Goal: Information Seeking & Learning: Learn about a topic

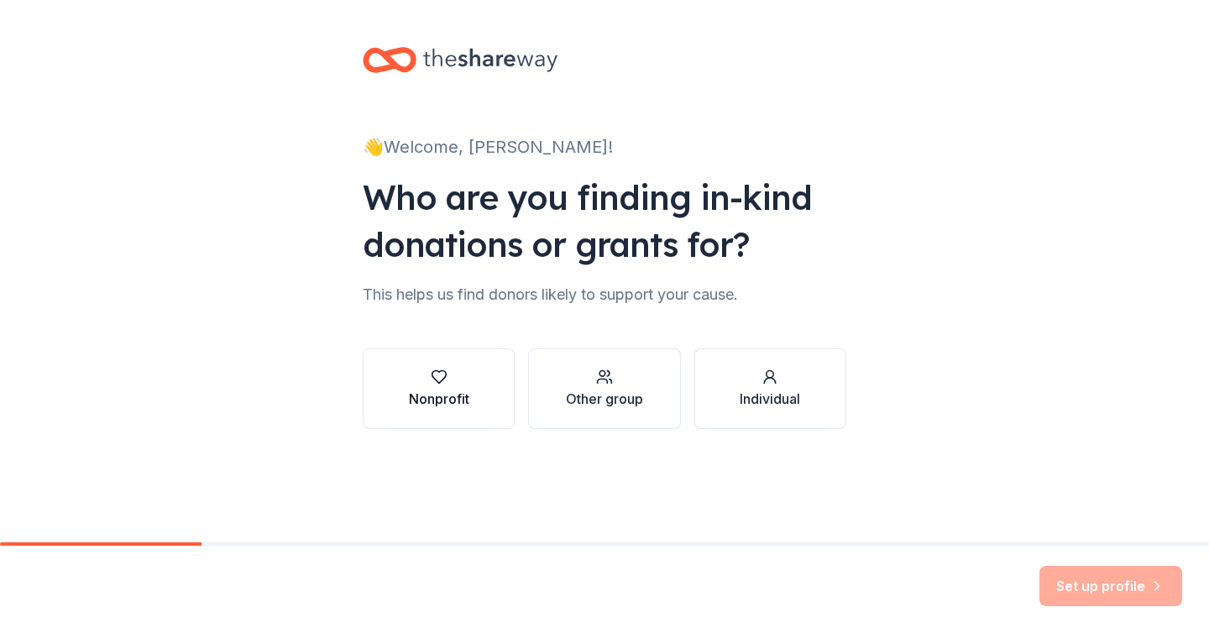
click at [420, 400] on div "Nonprofit" at bounding box center [439, 399] width 60 height 20
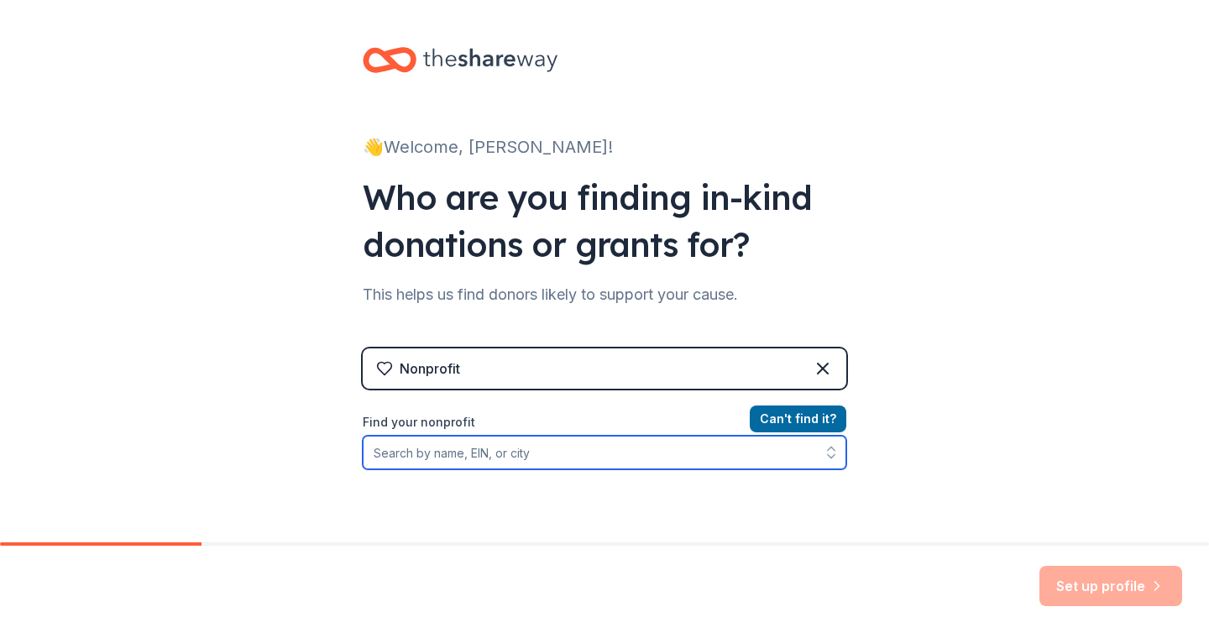
click at [538, 453] on input "Find your nonprofit" at bounding box center [605, 453] width 484 height 34
type input "college track"
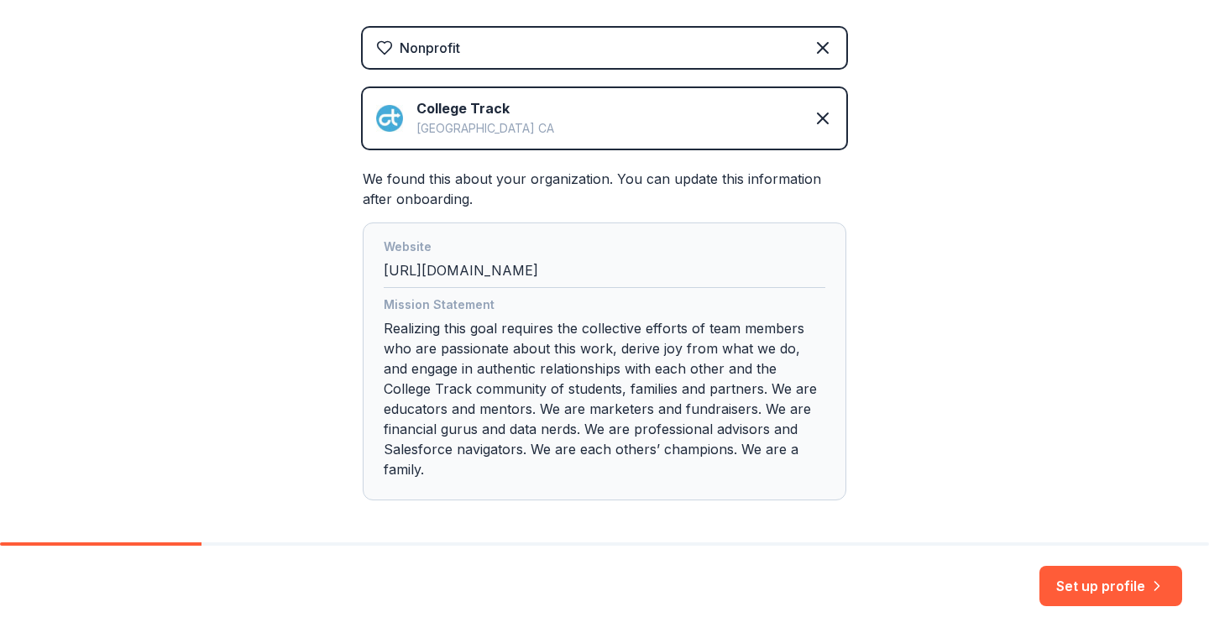
scroll to position [393, 0]
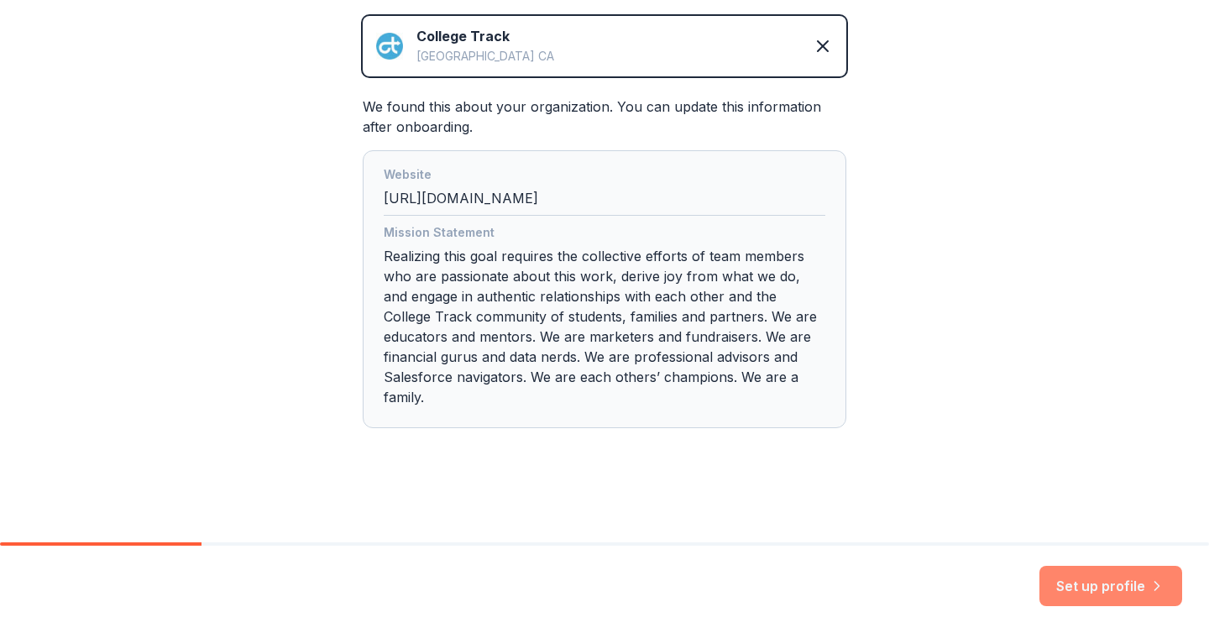
click at [1065, 591] on button "Set up profile" at bounding box center [1110, 586] width 143 height 40
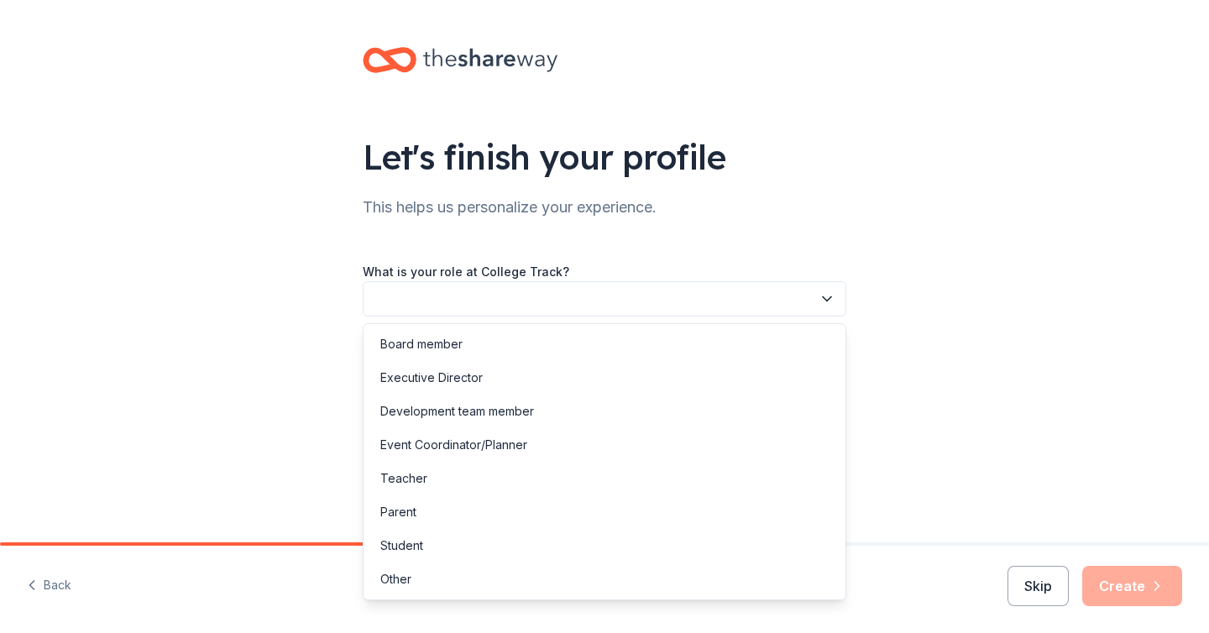
click at [611, 297] on button "button" at bounding box center [605, 298] width 484 height 35
click at [591, 411] on div "Development team member" at bounding box center [604, 412] width 475 height 34
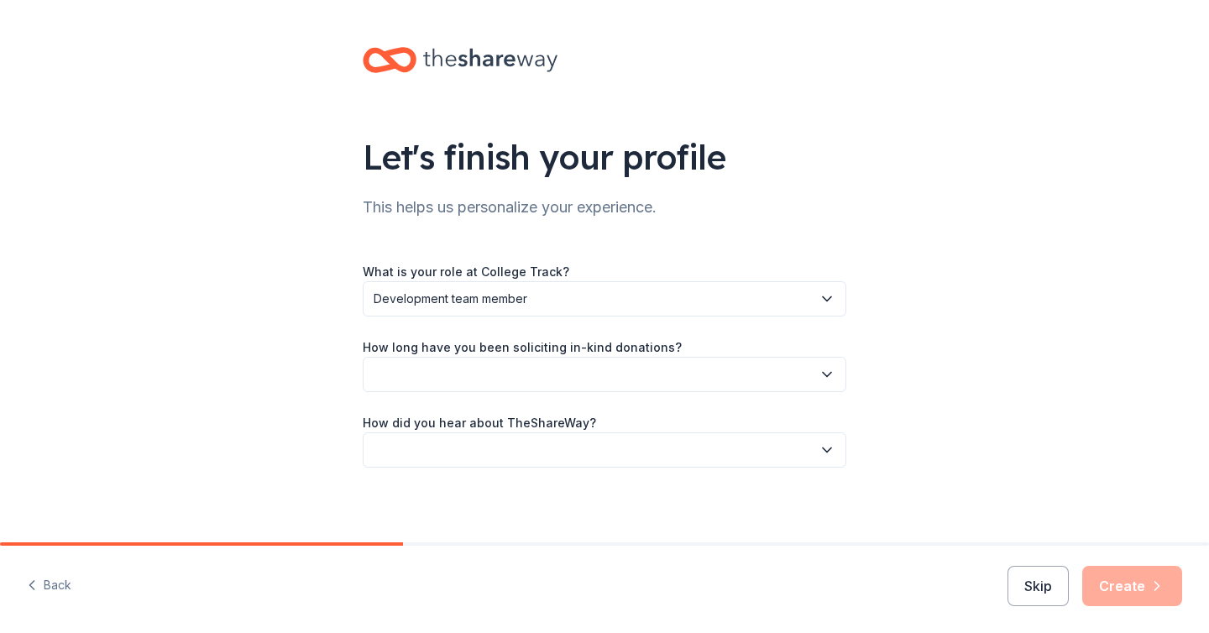
click at [575, 370] on button "button" at bounding box center [605, 374] width 484 height 35
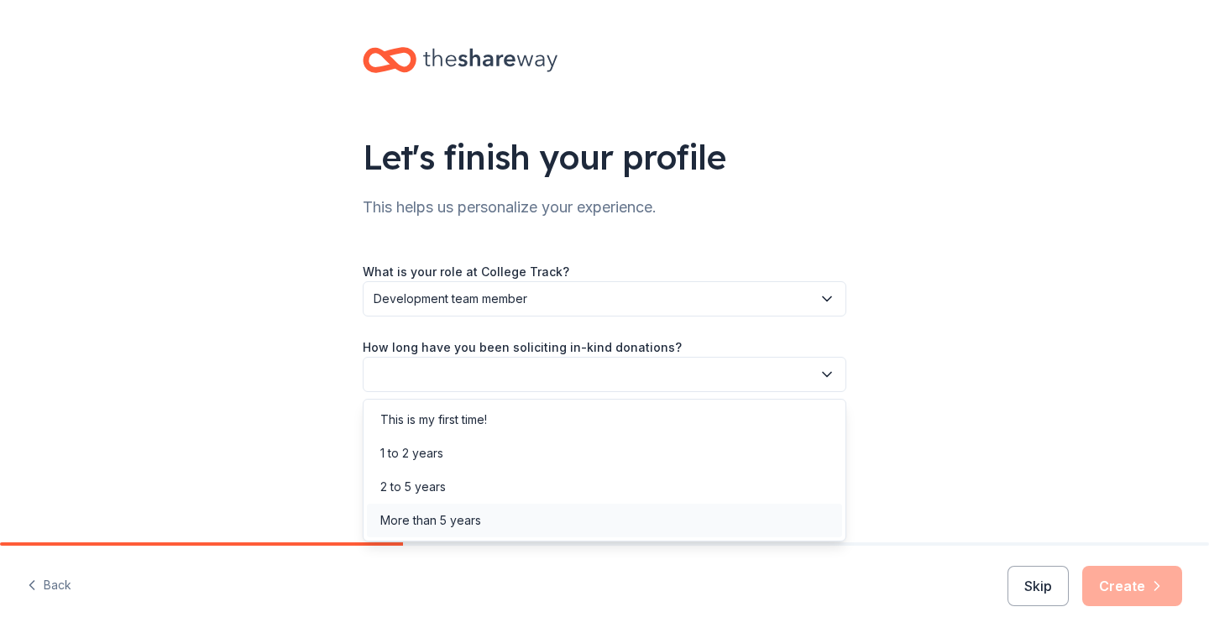
click at [537, 510] on div "More than 5 years" at bounding box center [604, 521] width 475 height 34
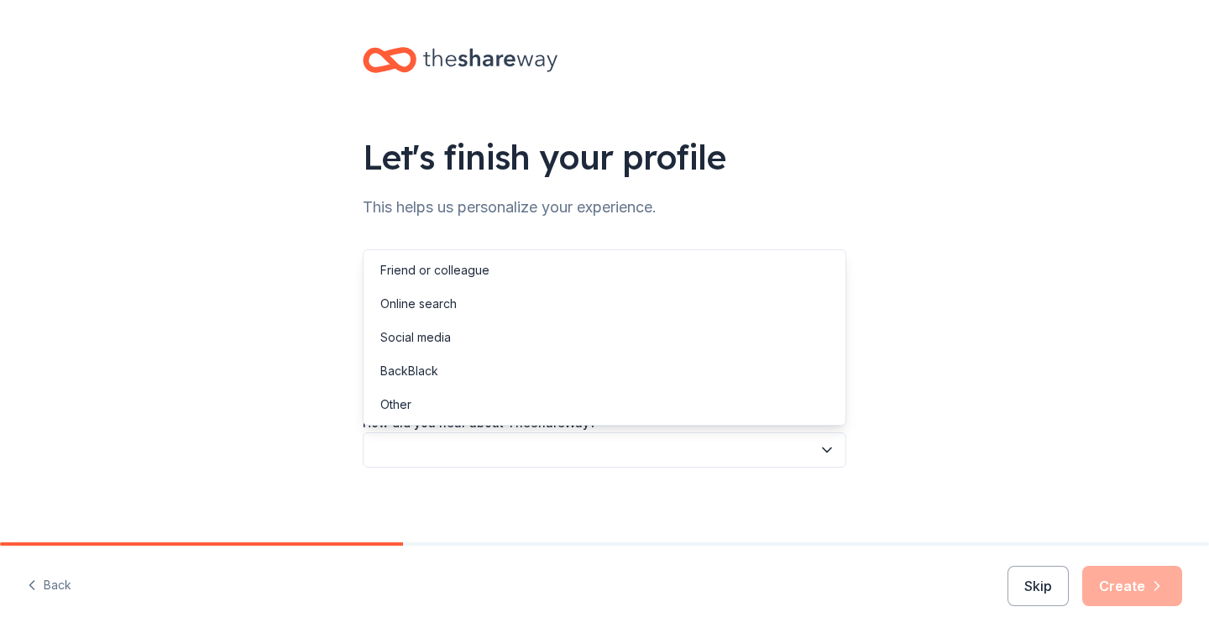
click at [547, 449] on button "button" at bounding box center [605, 449] width 484 height 35
click at [568, 308] on div "Online search" at bounding box center [604, 304] width 475 height 34
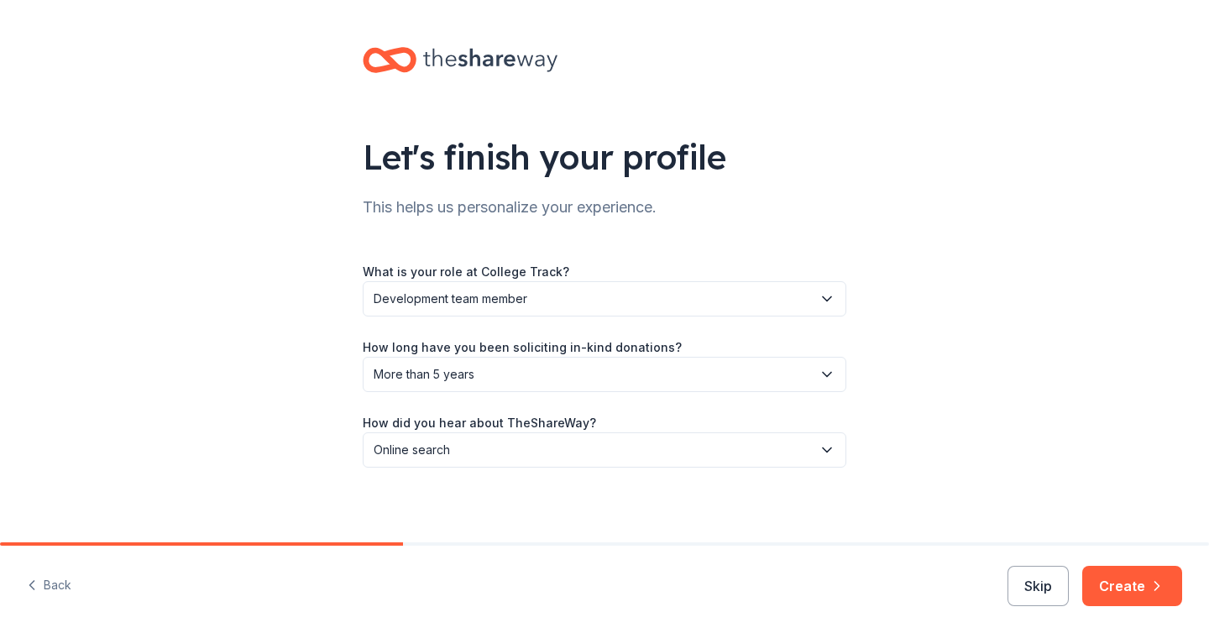
scroll to position [6, 0]
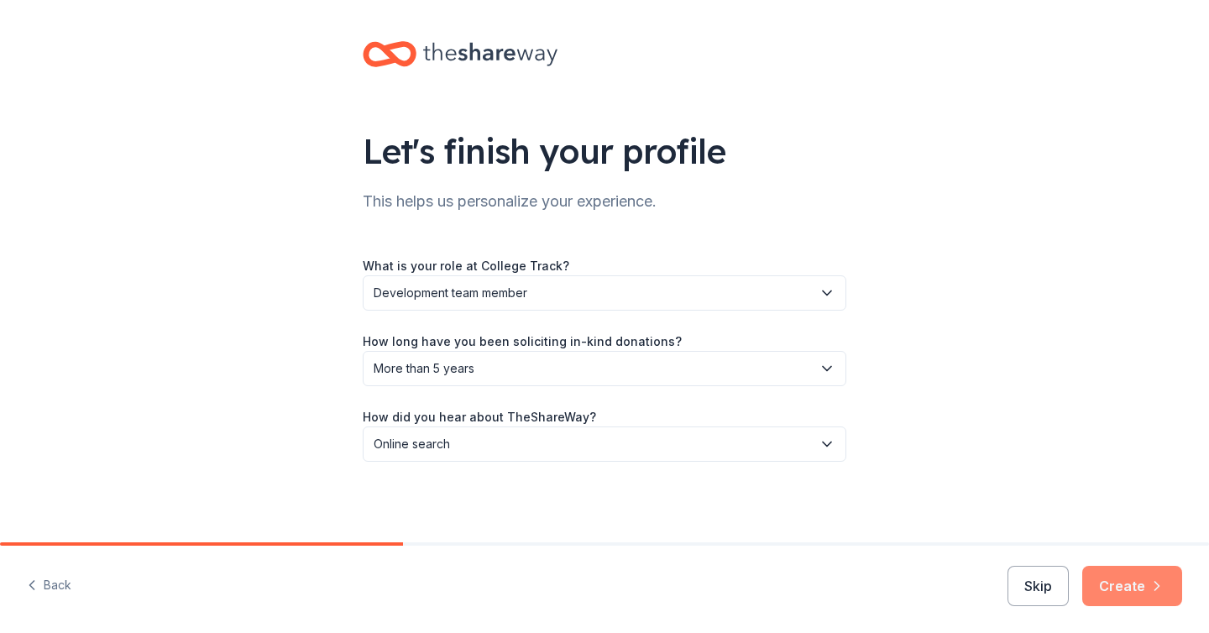
click at [1119, 588] on button "Create" at bounding box center [1132, 586] width 100 height 40
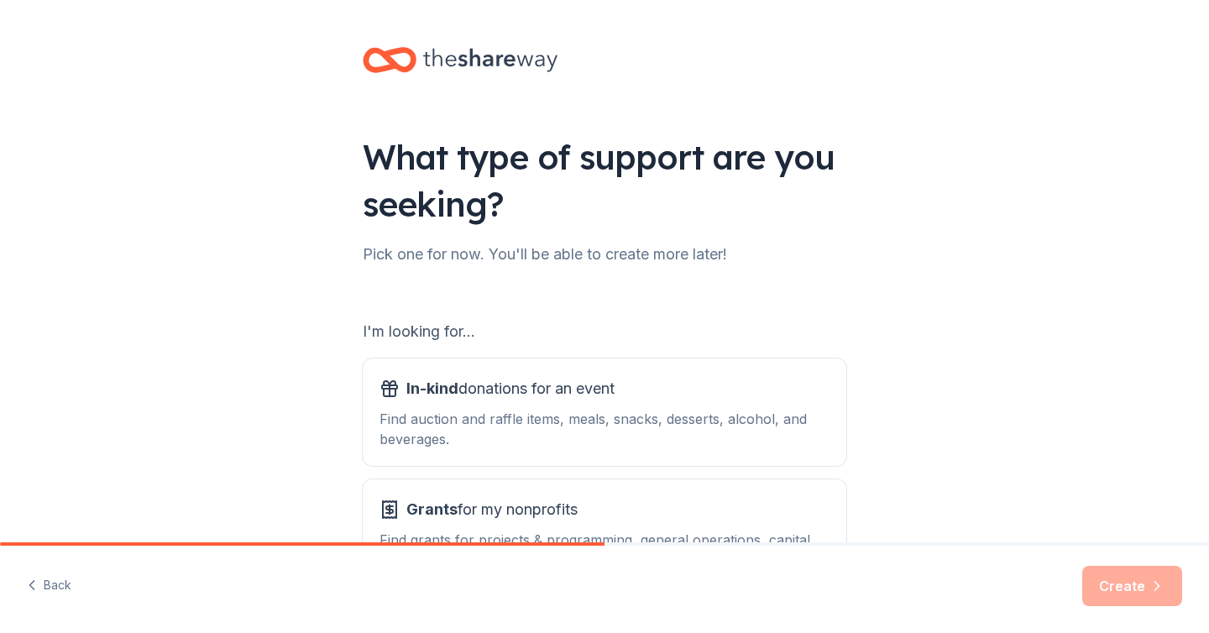
scroll to position [135, 0]
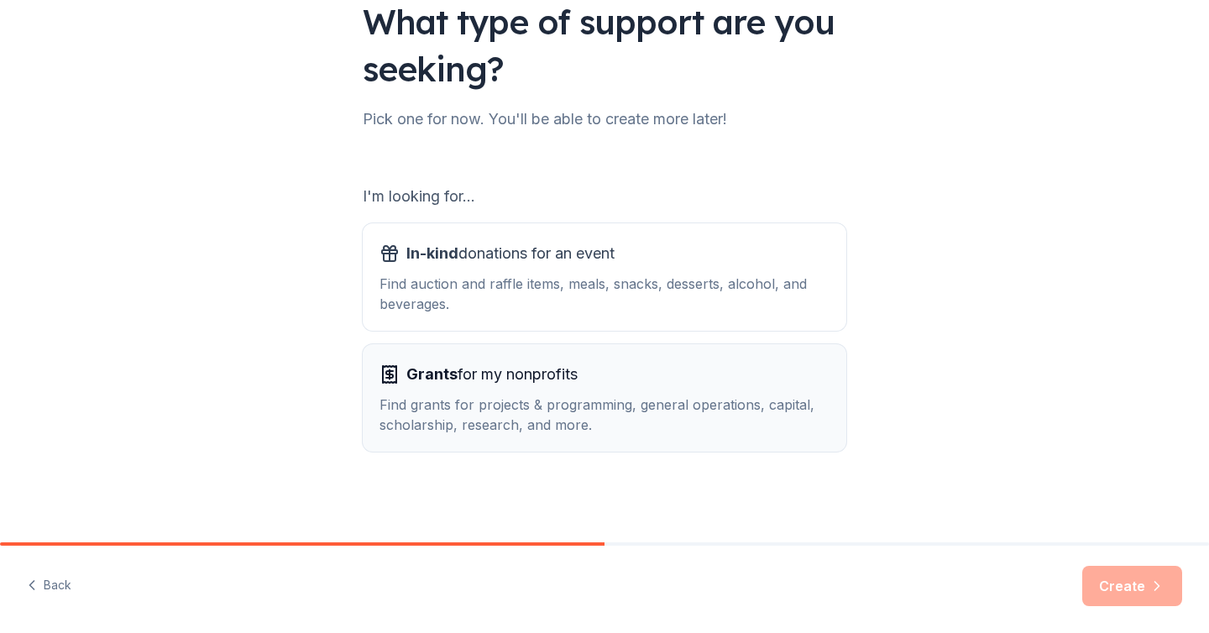
click at [709, 410] on div "Find grants for projects & programming, general operations, capital, scholarshi…" at bounding box center [605, 415] width 450 height 40
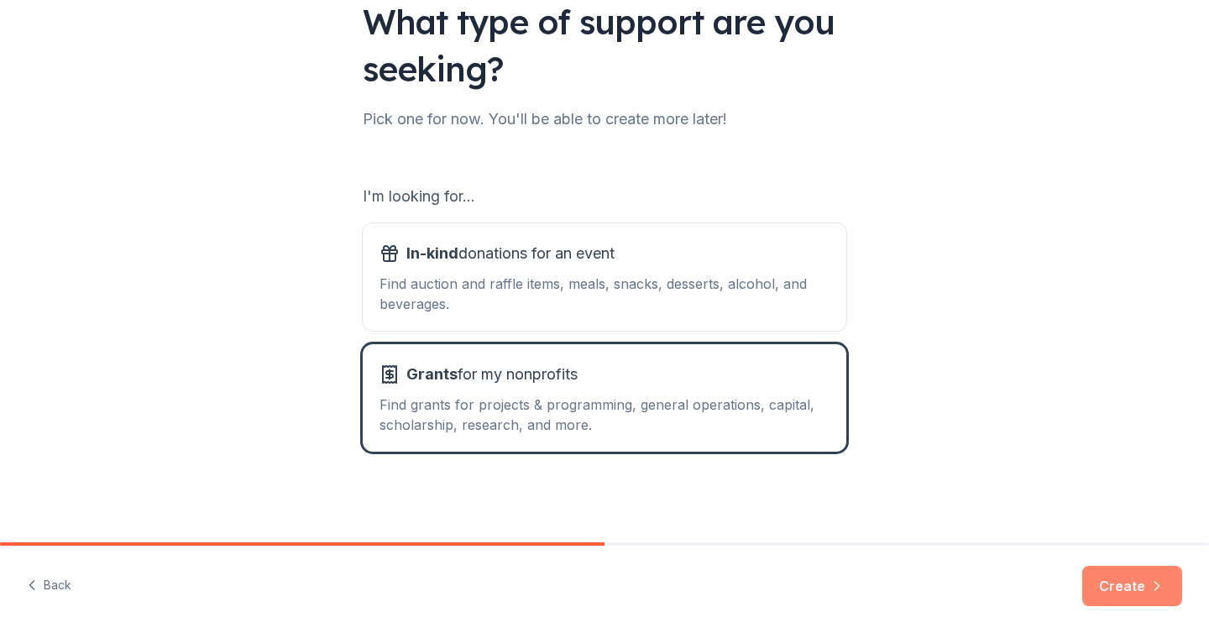
click at [1111, 588] on button "Create" at bounding box center [1132, 586] width 100 height 40
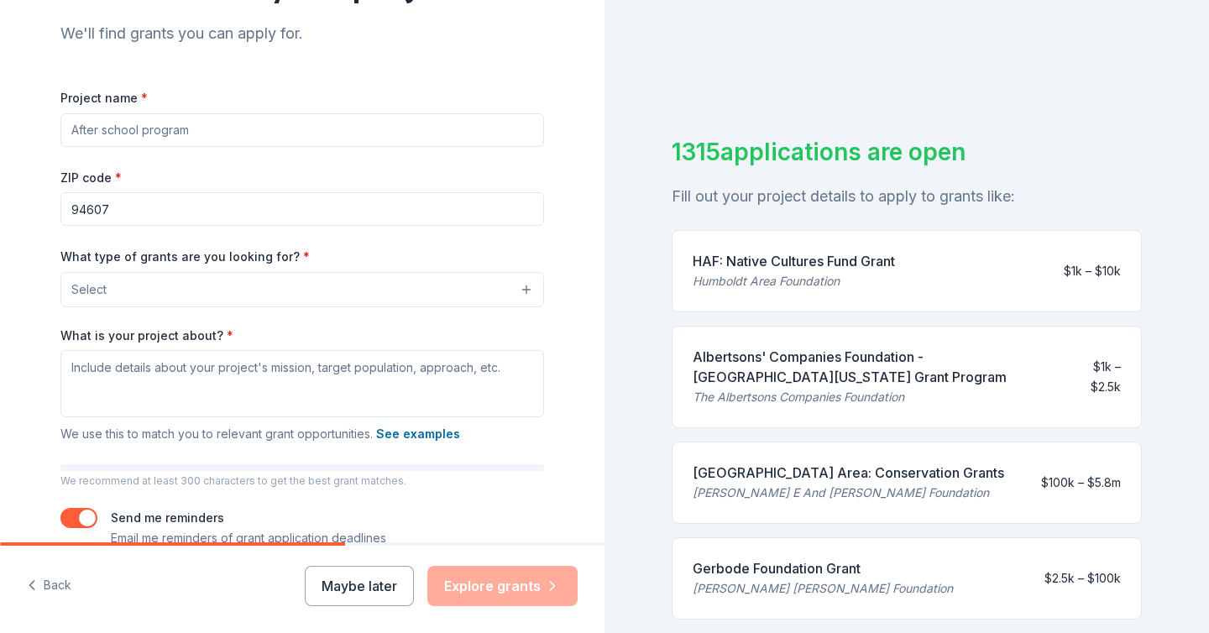
scroll to position [175, 0]
click at [214, 133] on input "Project name *" at bounding box center [302, 130] width 484 height 34
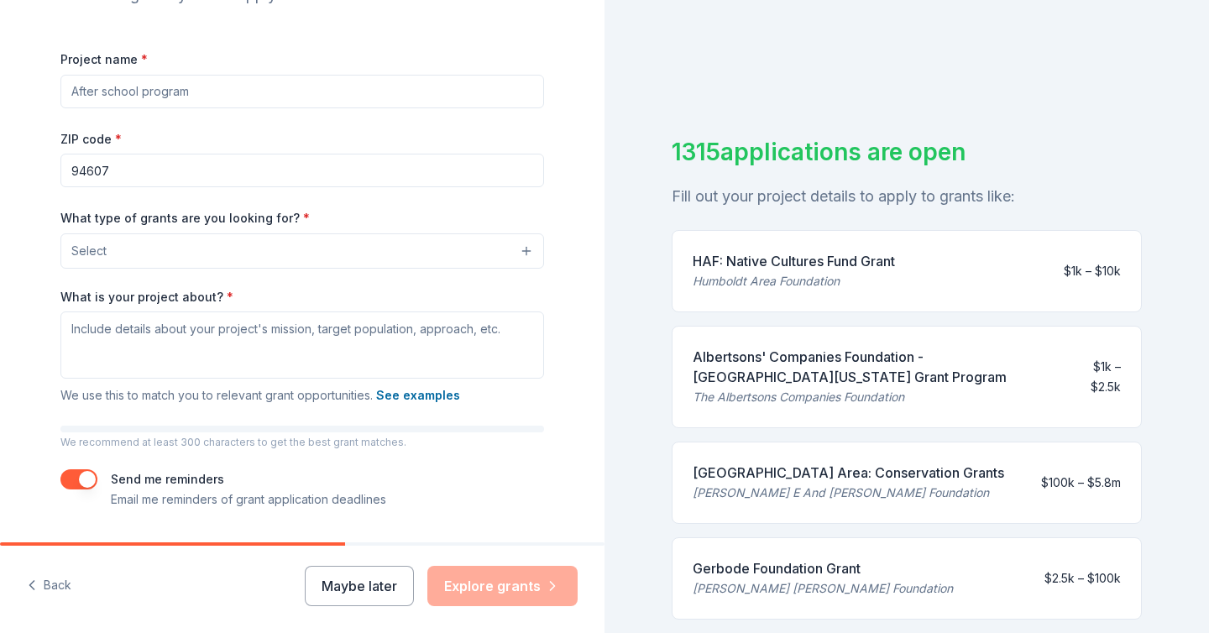
scroll to position [220, 0]
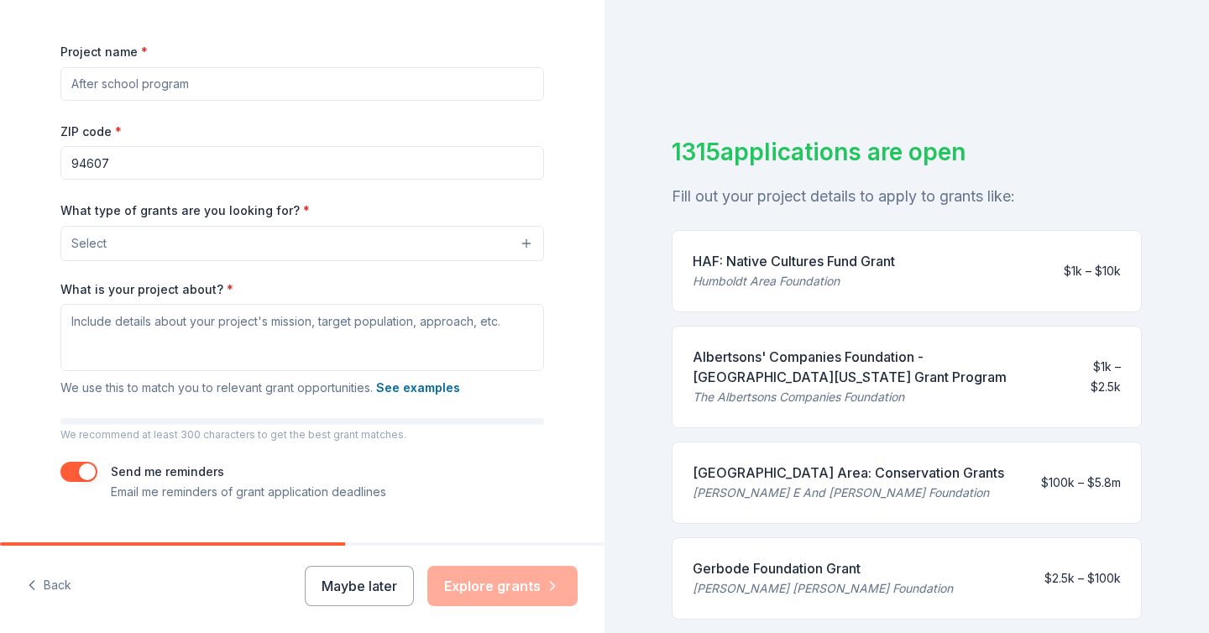
drag, startPoint x: 161, startPoint y: 160, endPoint x: 65, endPoint y: 161, distance: 96.6
click at [65, 161] on input "94607" at bounding box center [302, 163] width 484 height 34
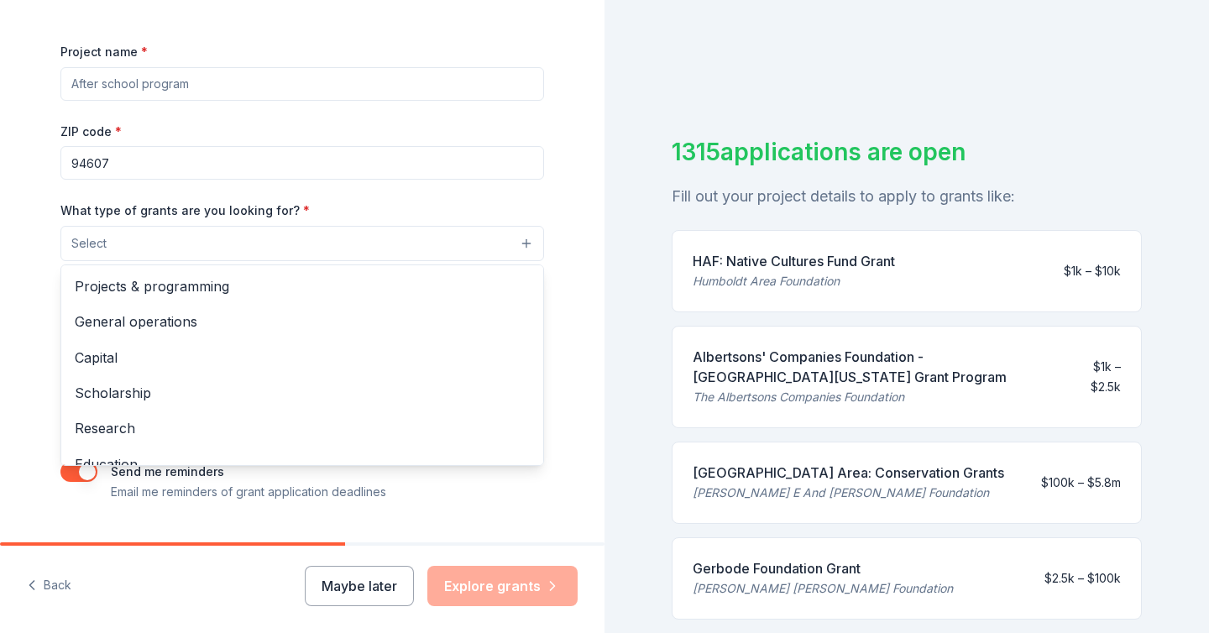
click at [191, 250] on button "Select" at bounding box center [302, 243] width 484 height 35
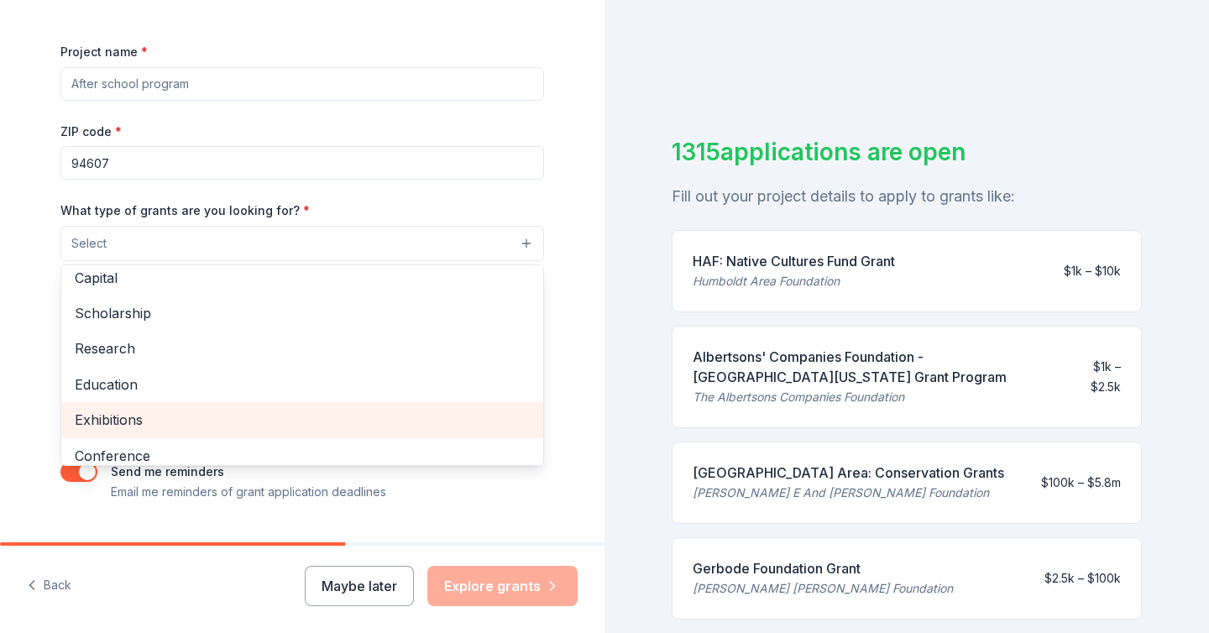
scroll to position [0, 0]
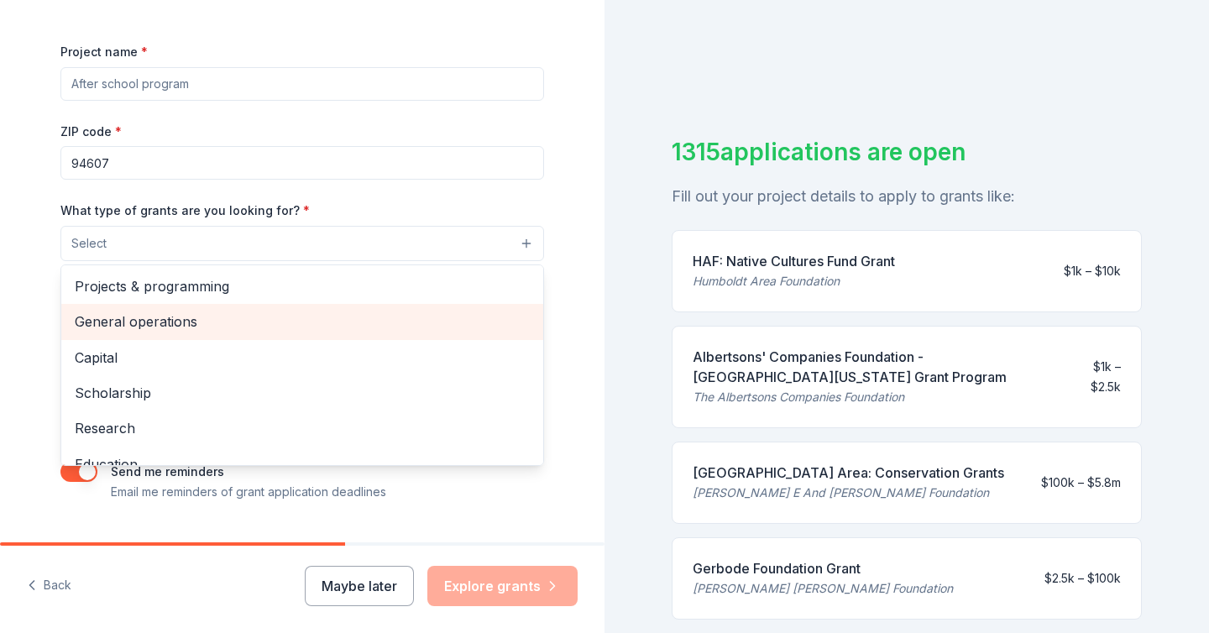
click at [198, 323] on span "General operations" at bounding box center [302, 322] width 455 height 22
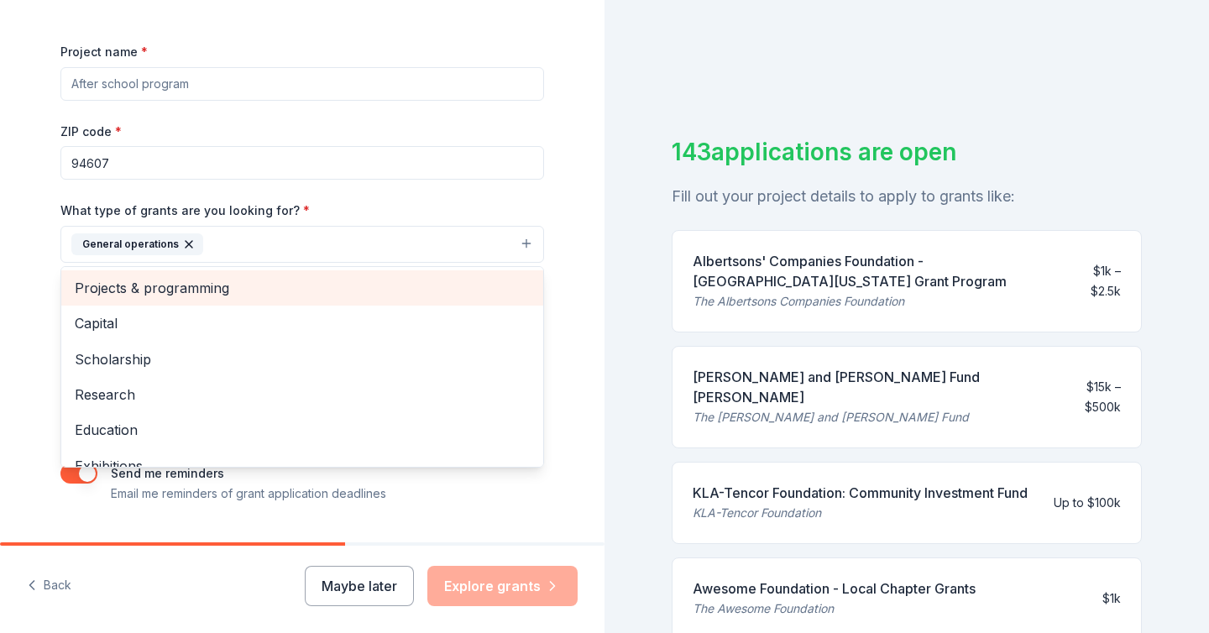
click at [243, 282] on span "Projects & programming" at bounding box center [302, 288] width 455 height 22
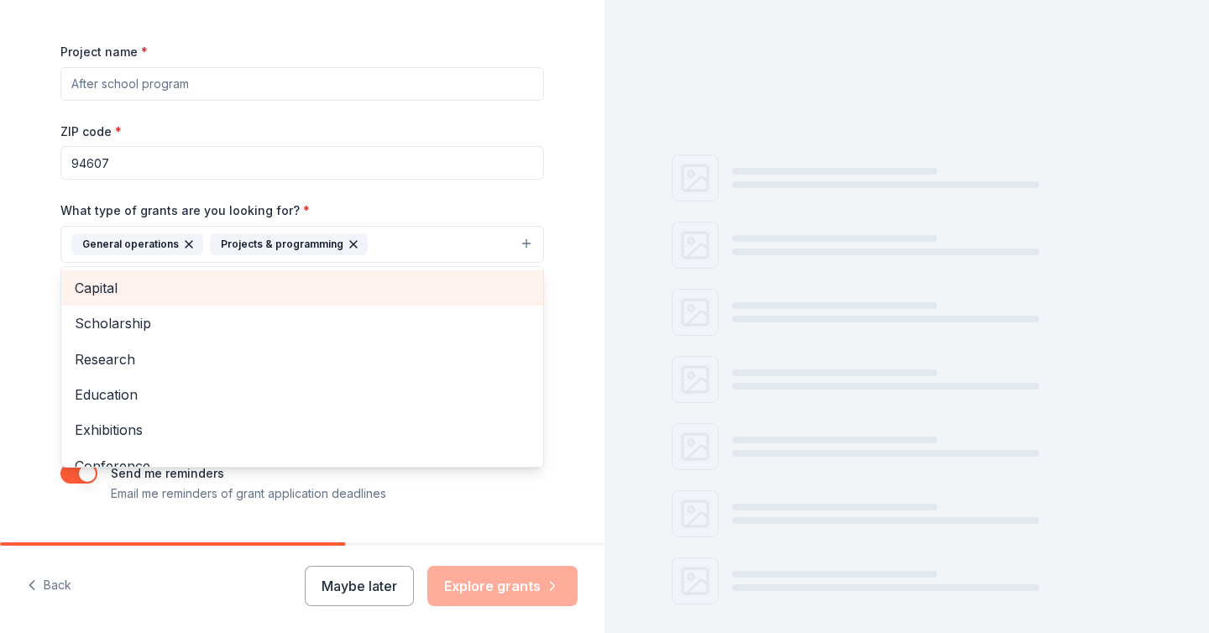
click at [237, 291] on span "Capital" at bounding box center [302, 288] width 455 height 22
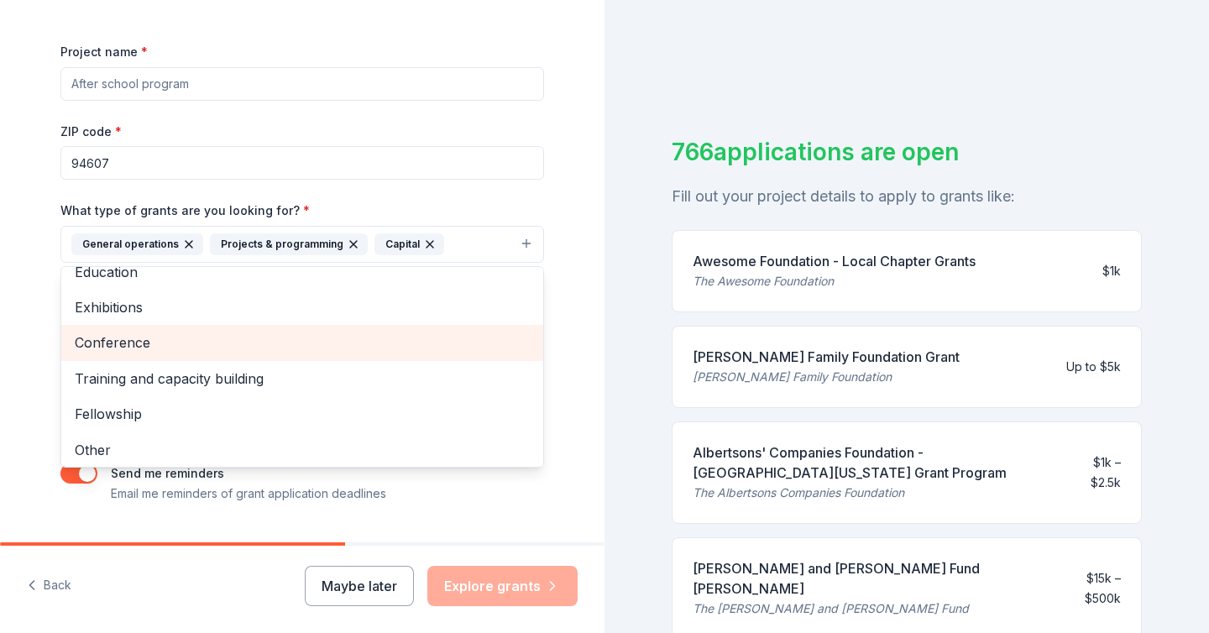
scroll to position [92, 0]
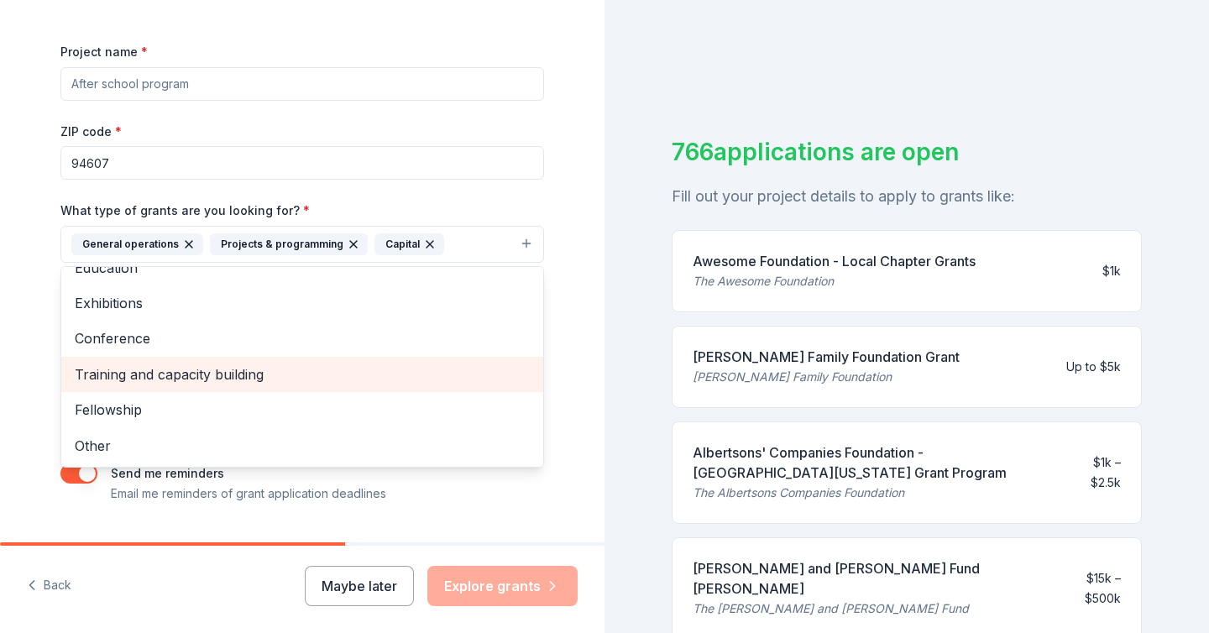
click at [227, 377] on span "Training and capacity building" at bounding box center [302, 375] width 455 height 22
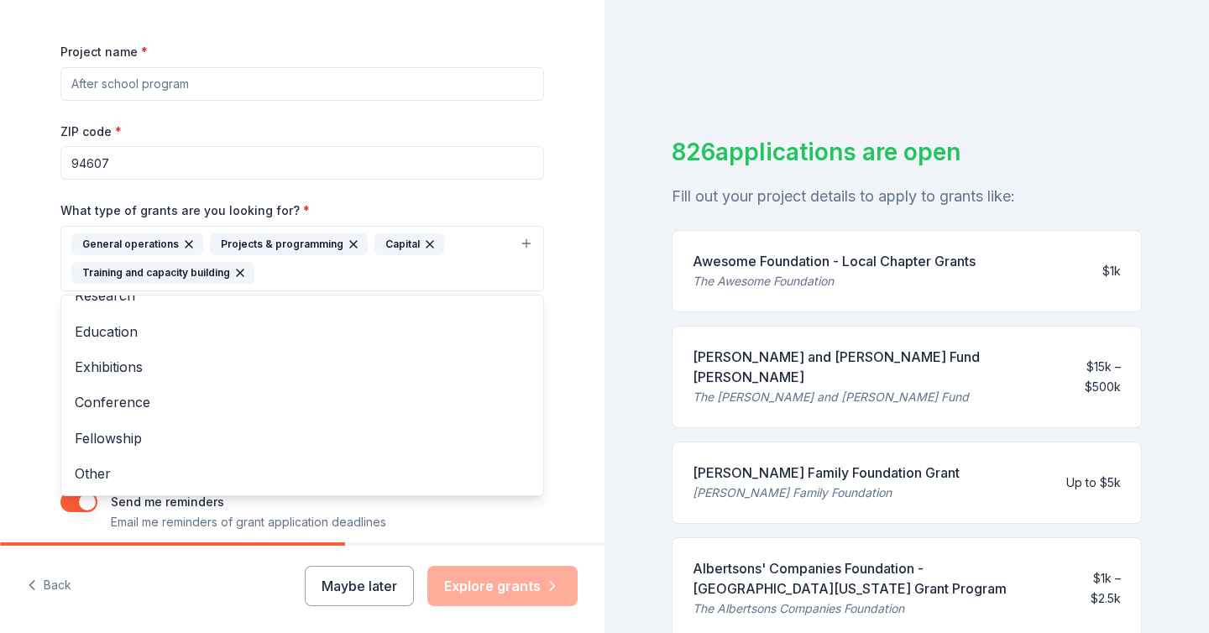
click at [36, 360] on div "Tell us about your project. We'll find grants you can apply for. Project name *…" at bounding box center [302, 196] width 537 height 833
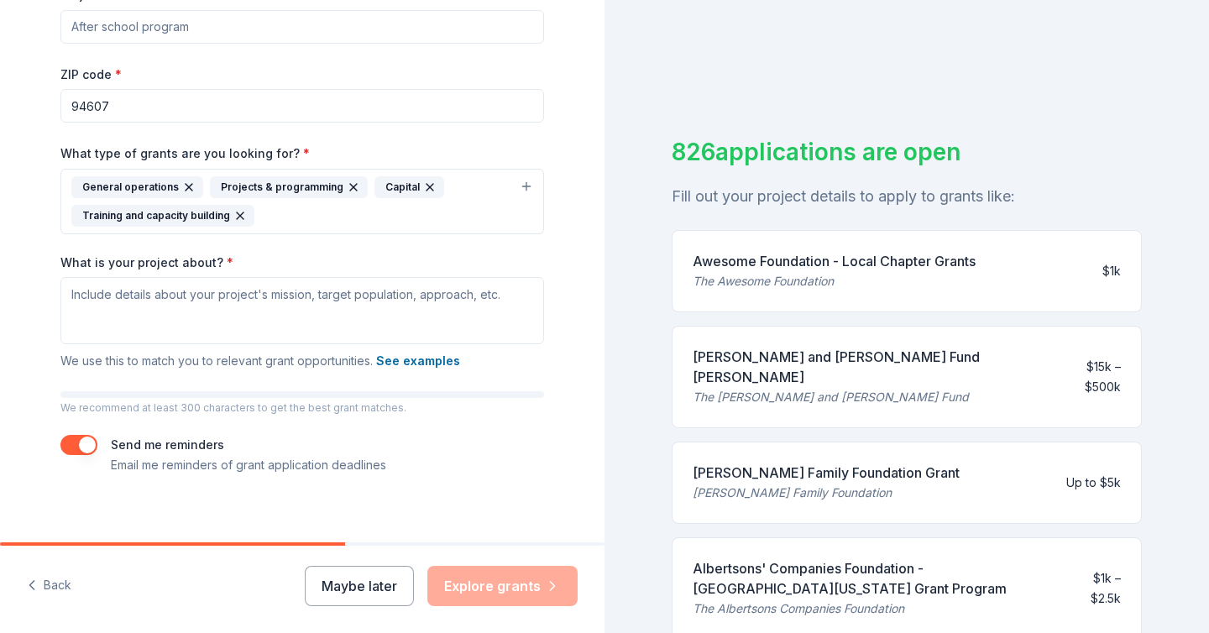
scroll to position [280, 0]
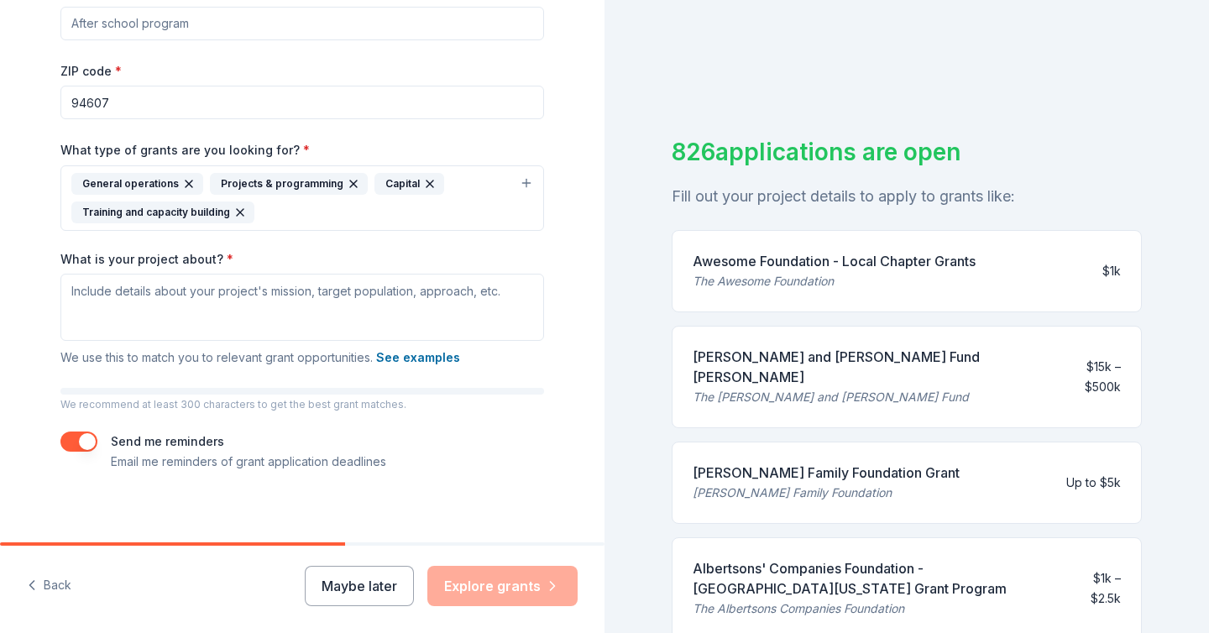
click at [78, 441] on button "button" at bounding box center [78, 442] width 37 height 20
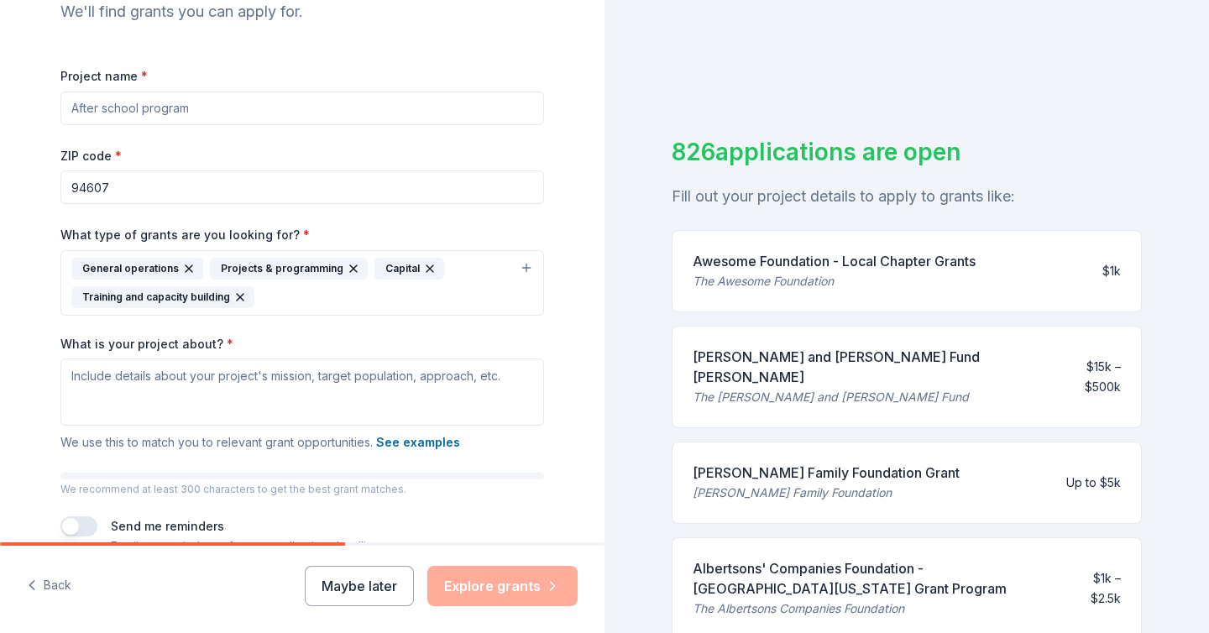
scroll to position [194, 0]
click at [346, 111] on input "Project name *" at bounding box center [302, 110] width 484 height 34
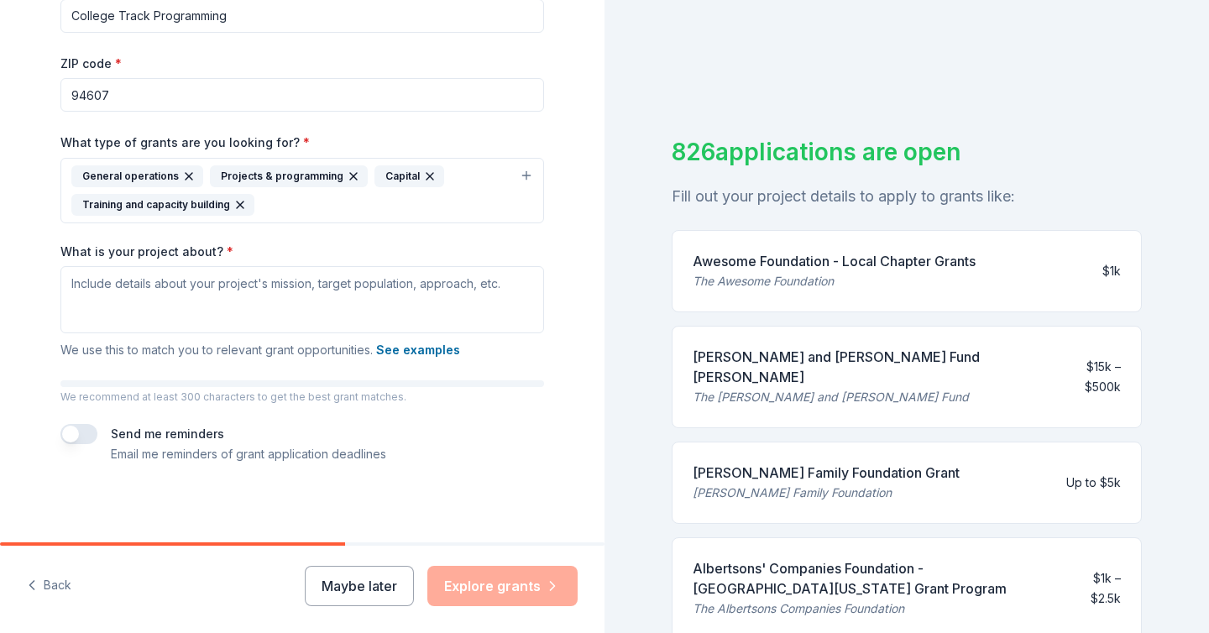
type input "College Track Programming"
click at [493, 595] on div "Maybe later Explore grants" at bounding box center [441, 586] width 273 height 40
click at [384, 589] on button "Maybe later" at bounding box center [359, 586] width 109 height 40
click at [362, 587] on button "Maybe later" at bounding box center [359, 586] width 109 height 40
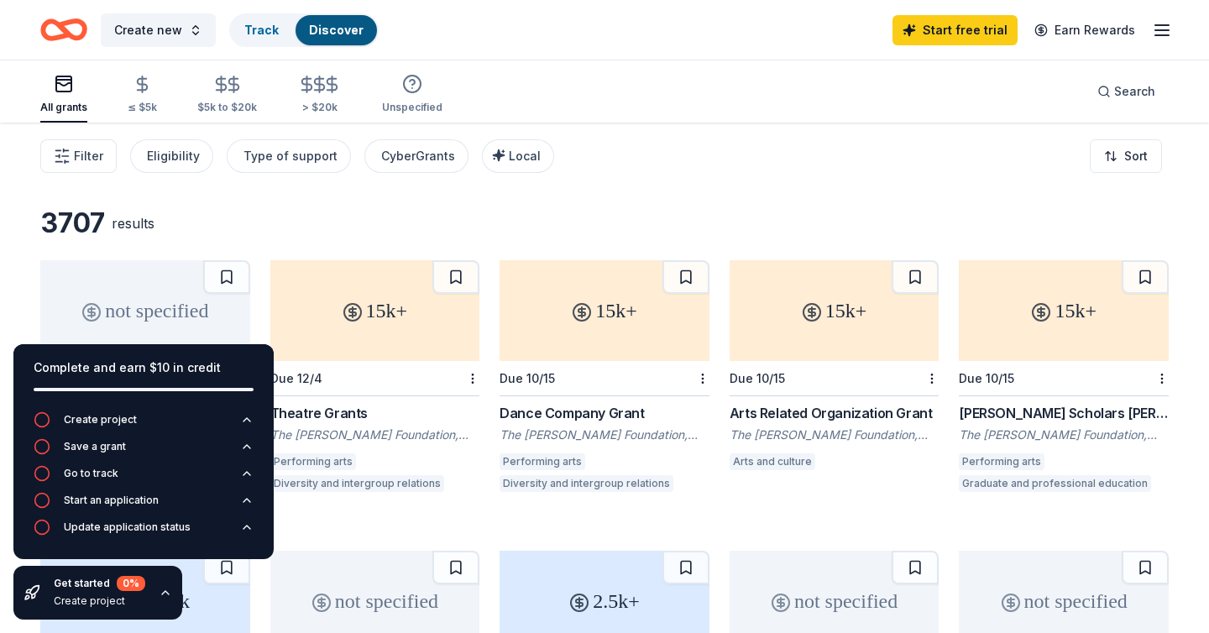
click at [339, 497] on div "15k+ Due 12/4 Theatre Grants The [PERSON_NAME] Foundation, Inc. Performing arts…" at bounding box center [375, 385] width 210 height 250
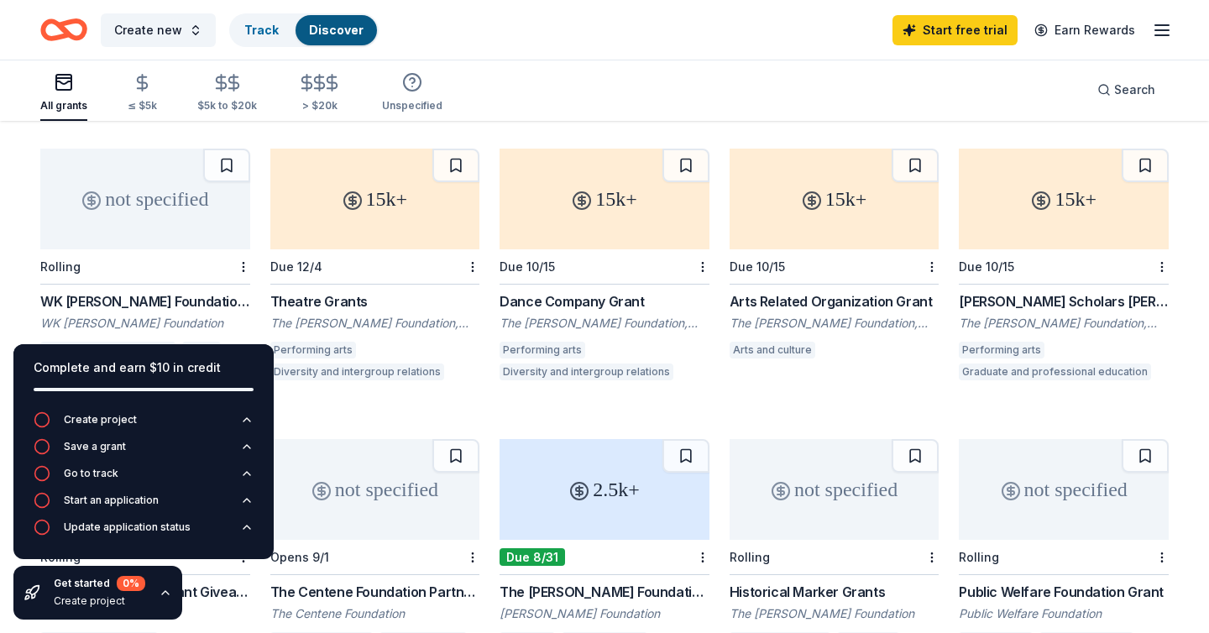
scroll to position [127, 0]
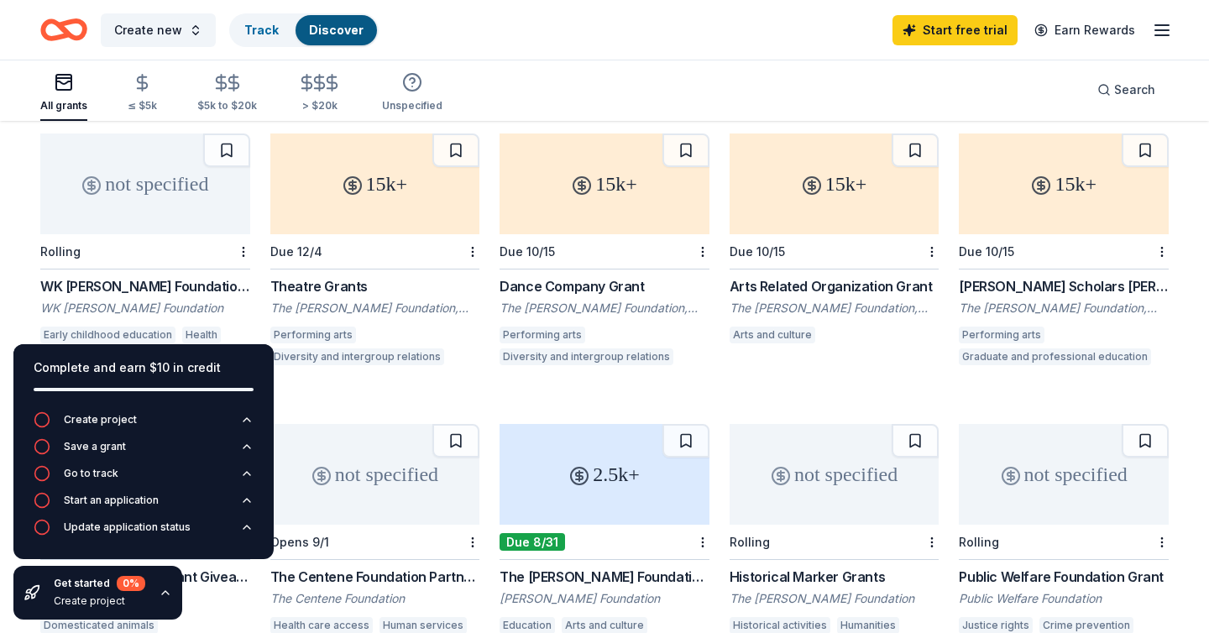
click at [162, 594] on icon "button" at bounding box center [165, 592] width 7 height 3
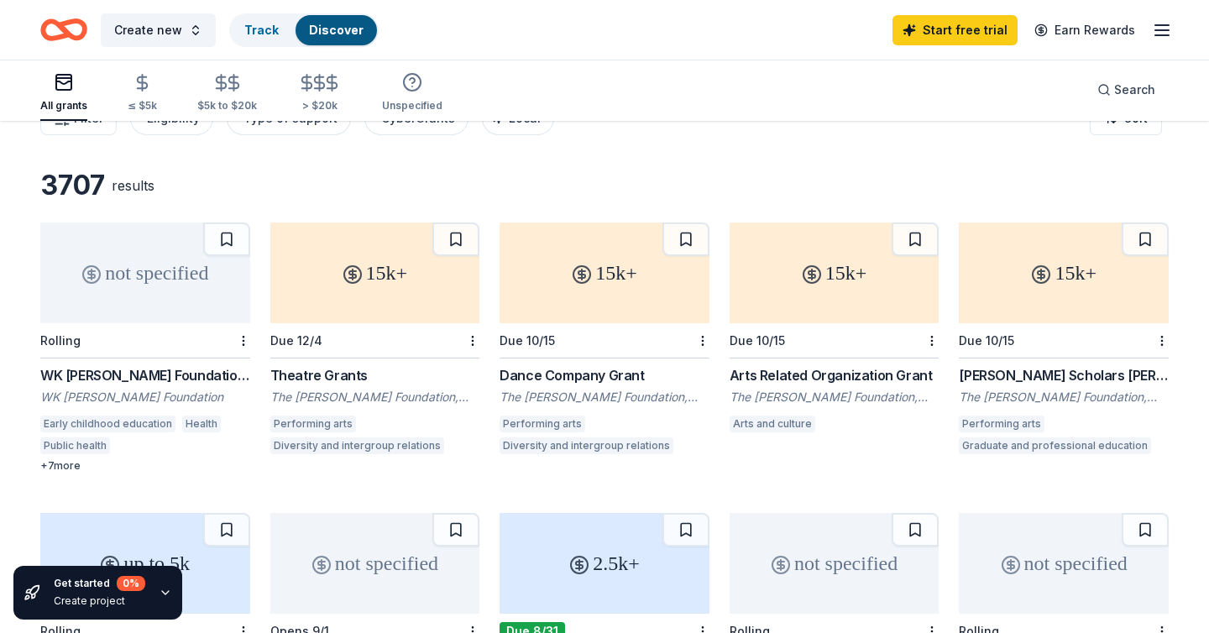
scroll to position [0, 0]
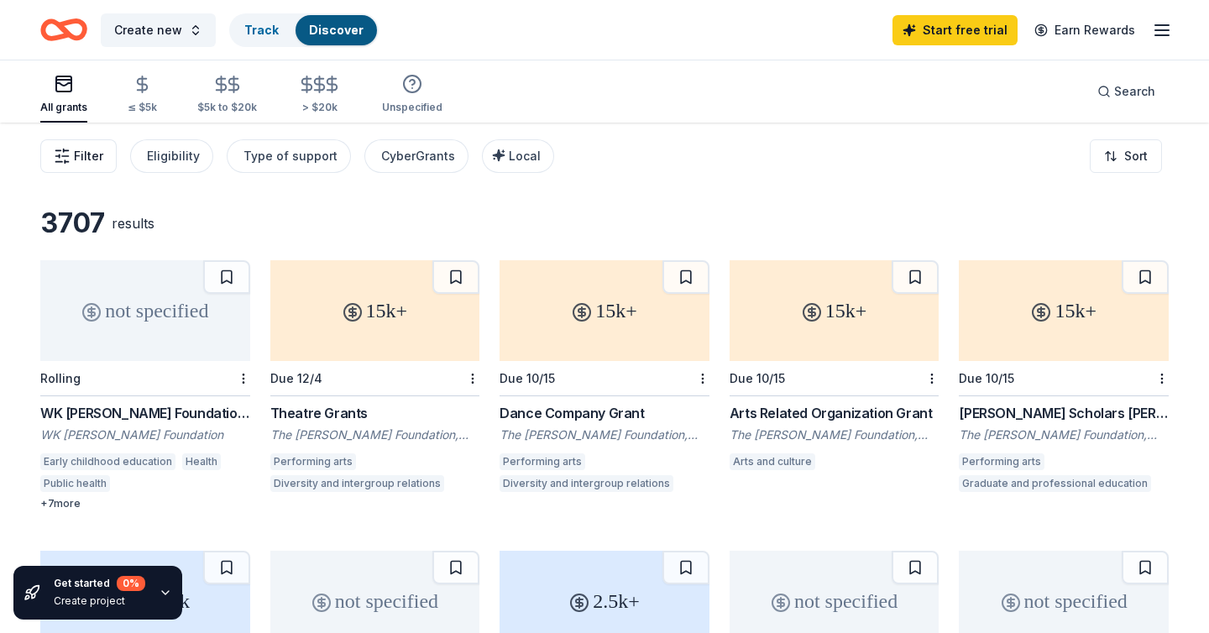
click at [78, 149] on span "Filter" at bounding box center [88, 156] width 29 height 20
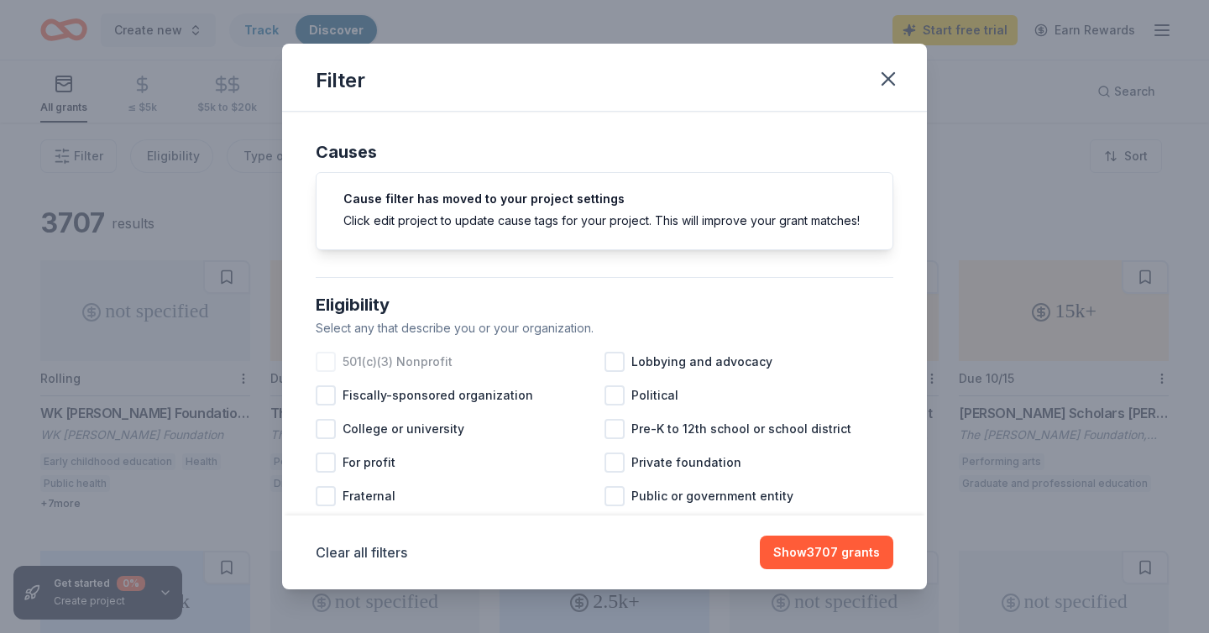
click at [326, 362] on div at bounding box center [326, 362] width 20 height 20
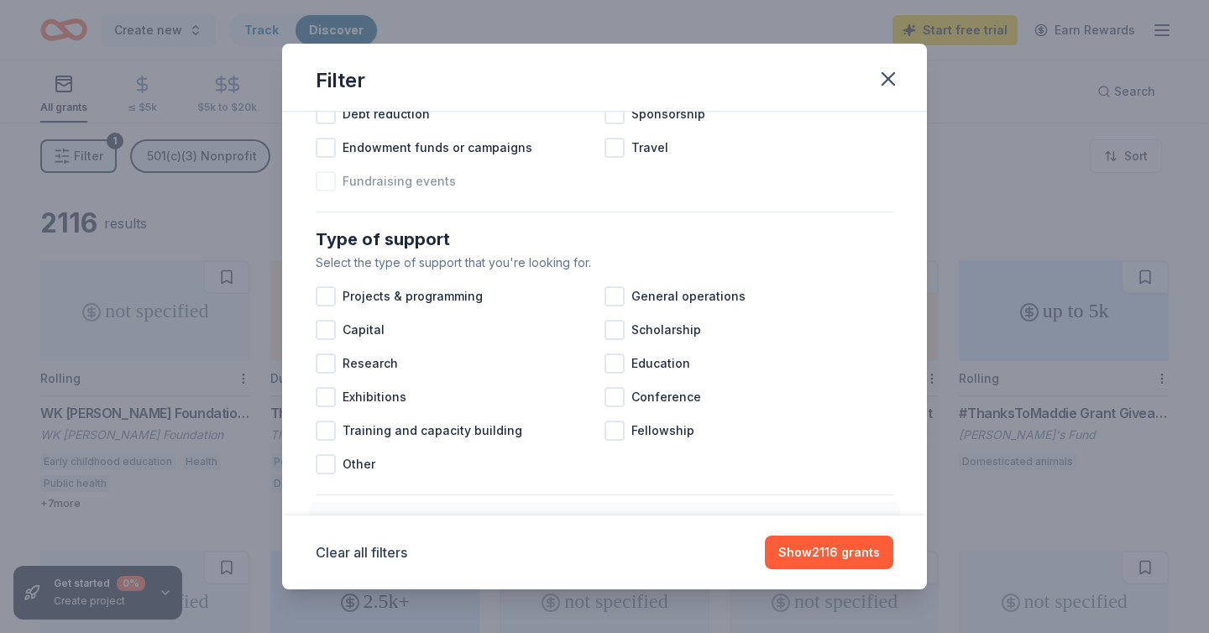
scroll to position [572, 0]
click at [326, 295] on div at bounding box center [326, 295] width 20 height 20
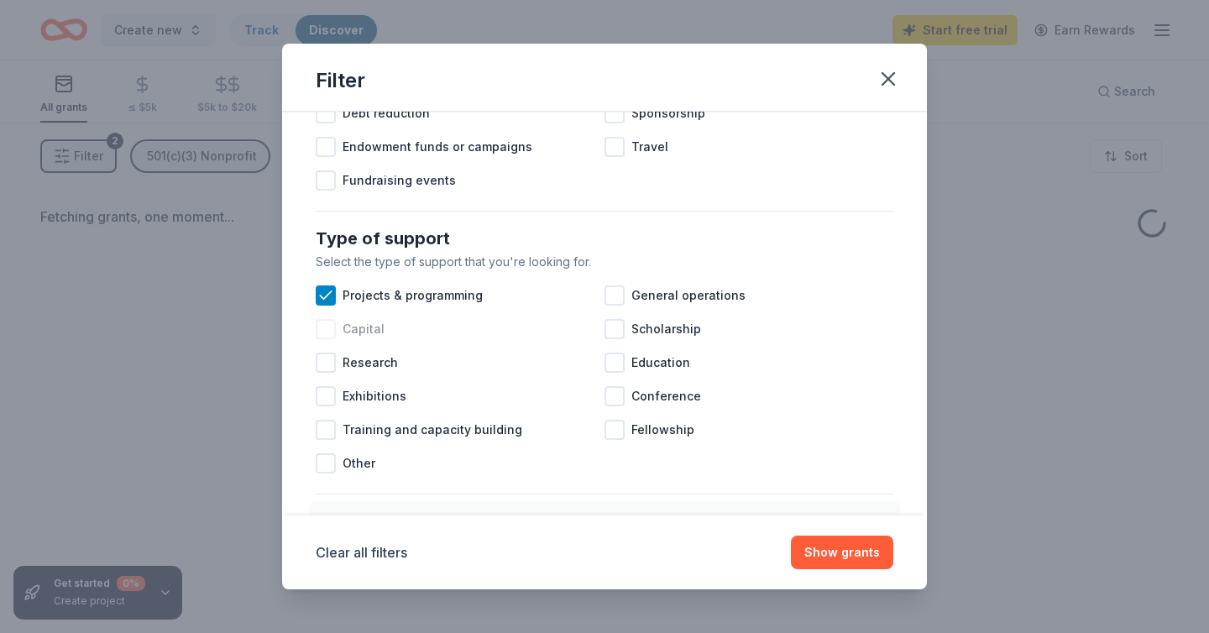
click at [326, 325] on div at bounding box center [326, 329] width 20 height 20
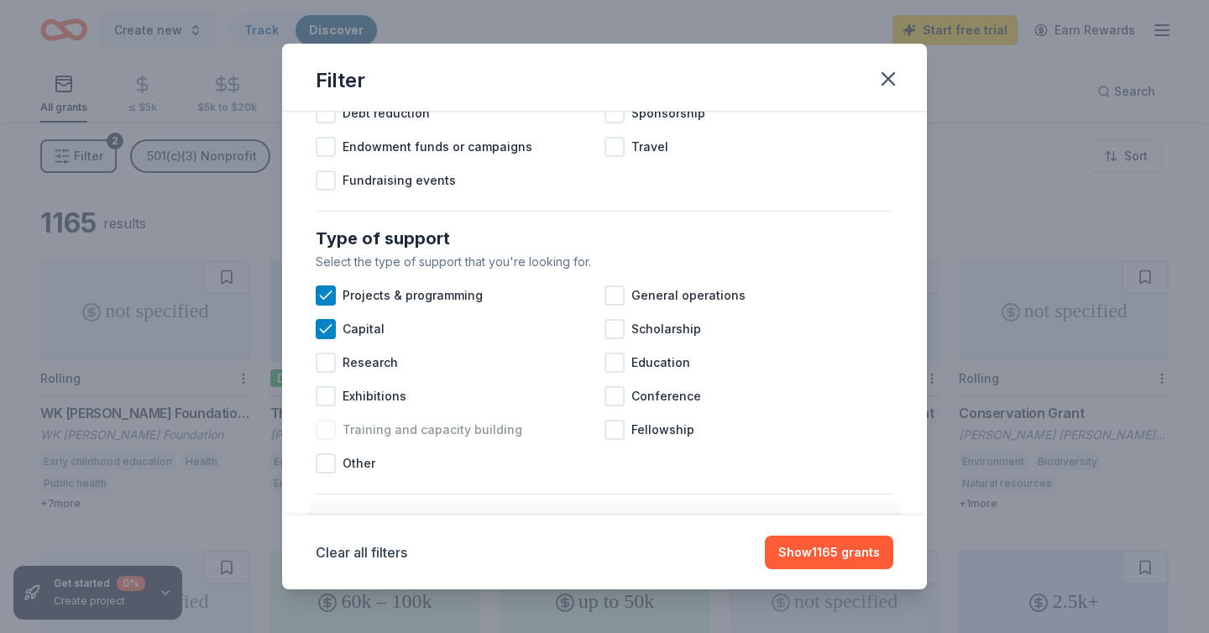
click at [334, 437] on div at bounding box center [326, 430] width 20 height 20
click at [617, 303] on div at bounding box center [615, 295] width 20 height 20
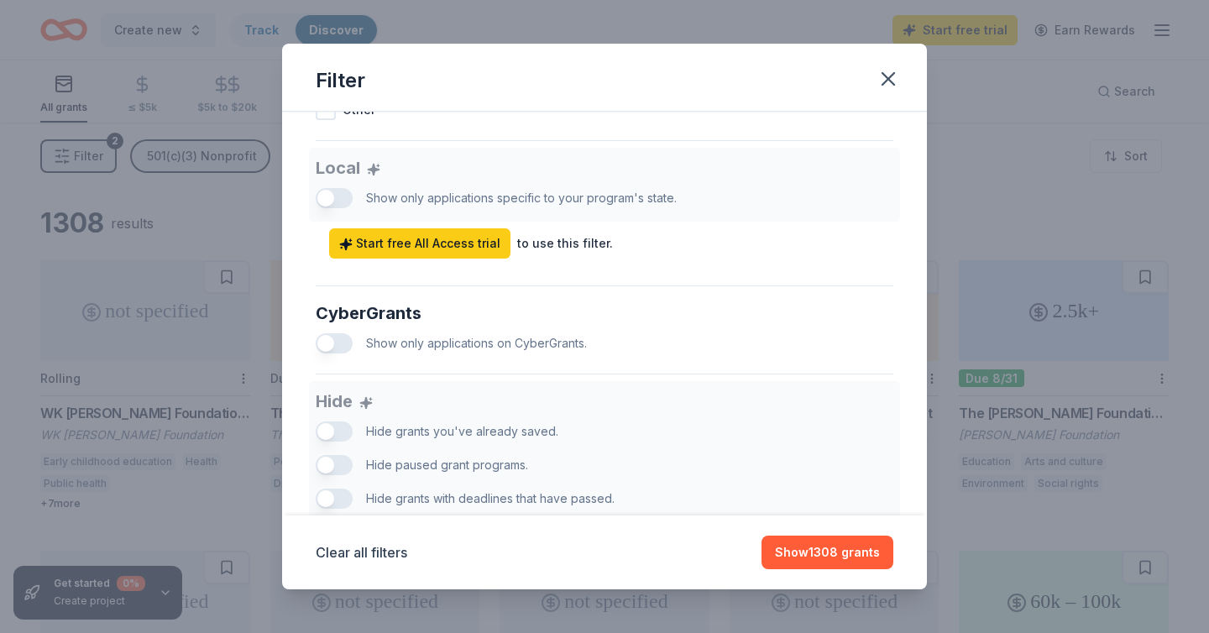
scroll to position [1023, 0]
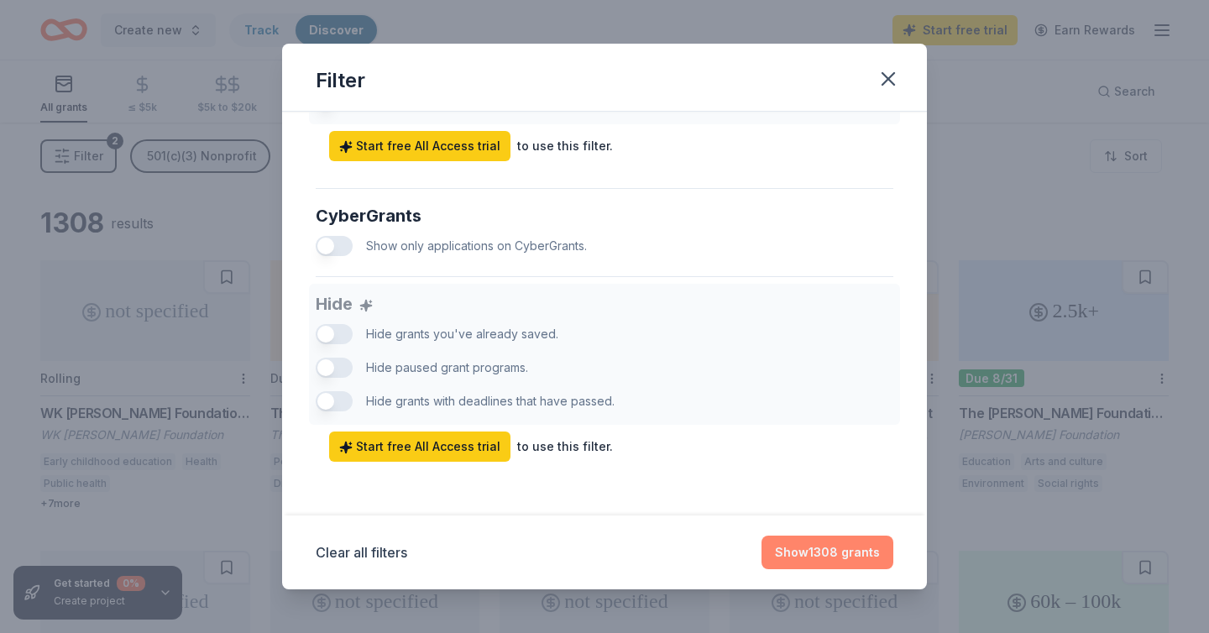
click at [850, 554] on button "Show 1308 grants" at bounding box center [828, 553] width 132 height 34
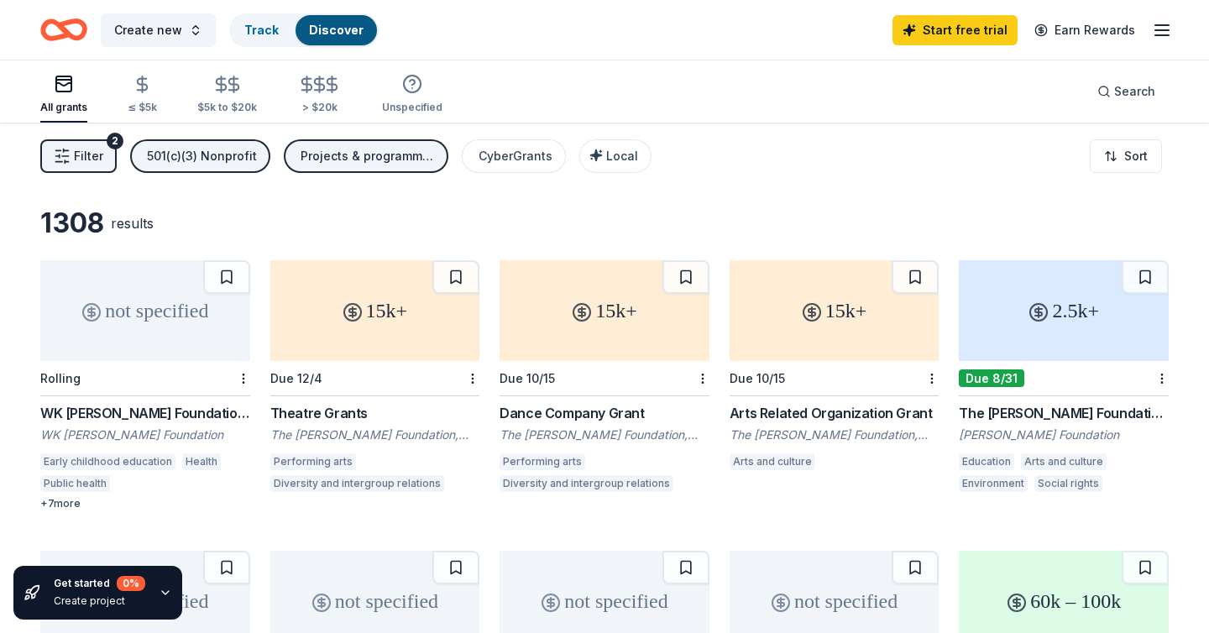
click at [1097, 333] on div "2.5k+" at bounding box center [1064, 310] width 210 height 101
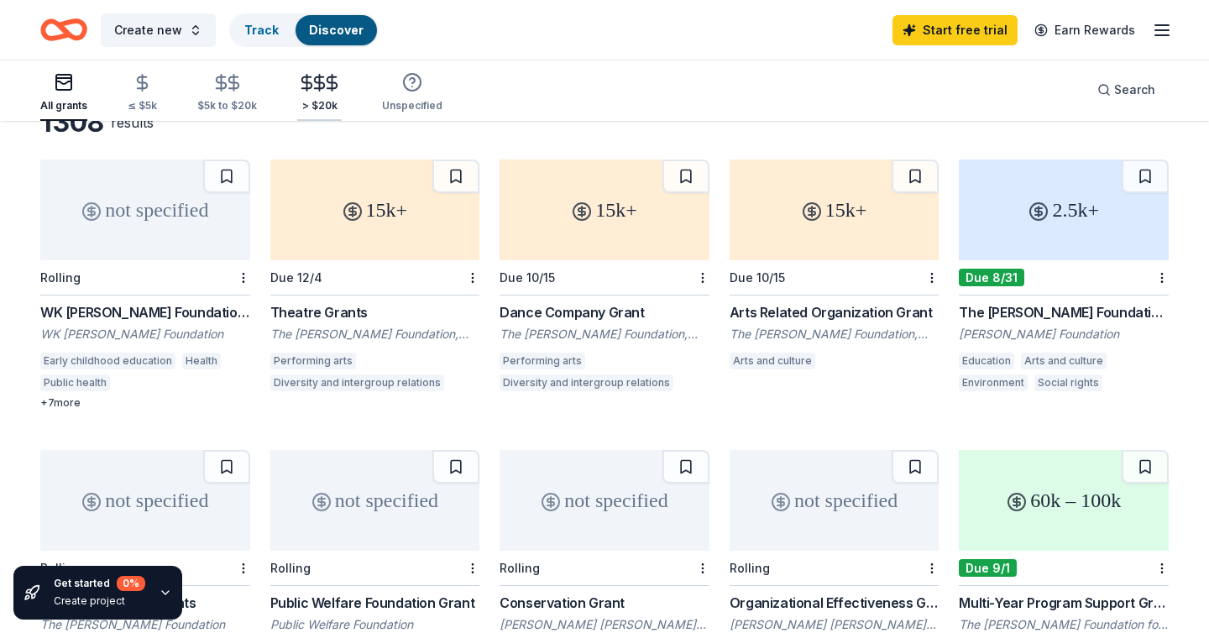
click at [310, 87] on icon "button" at bounding box center [319, 82] width 19 height 19
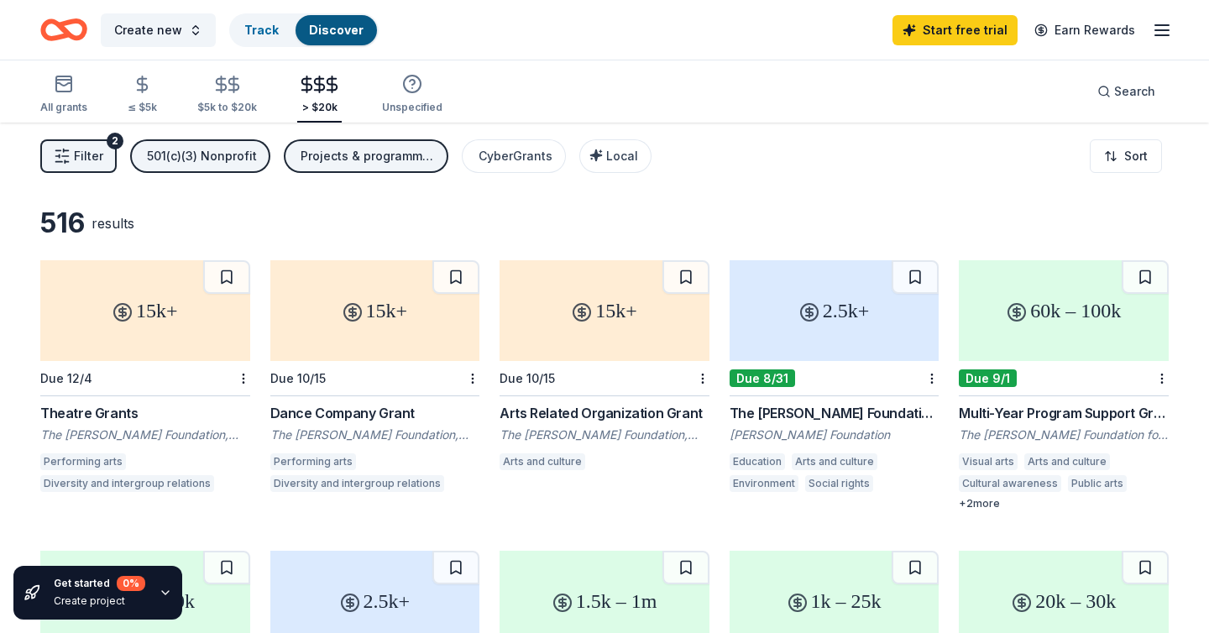
click at [81, 163] on span "Filter" at bounding box center [88, 156] width 29 height 20
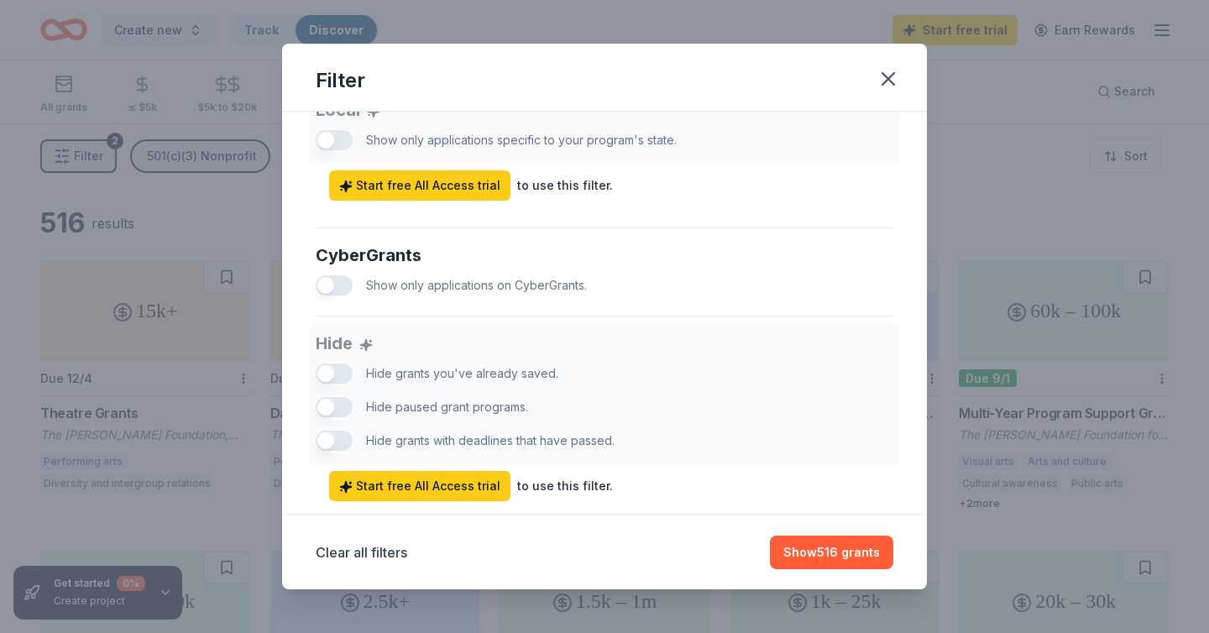
scroll to position [1023, 0]
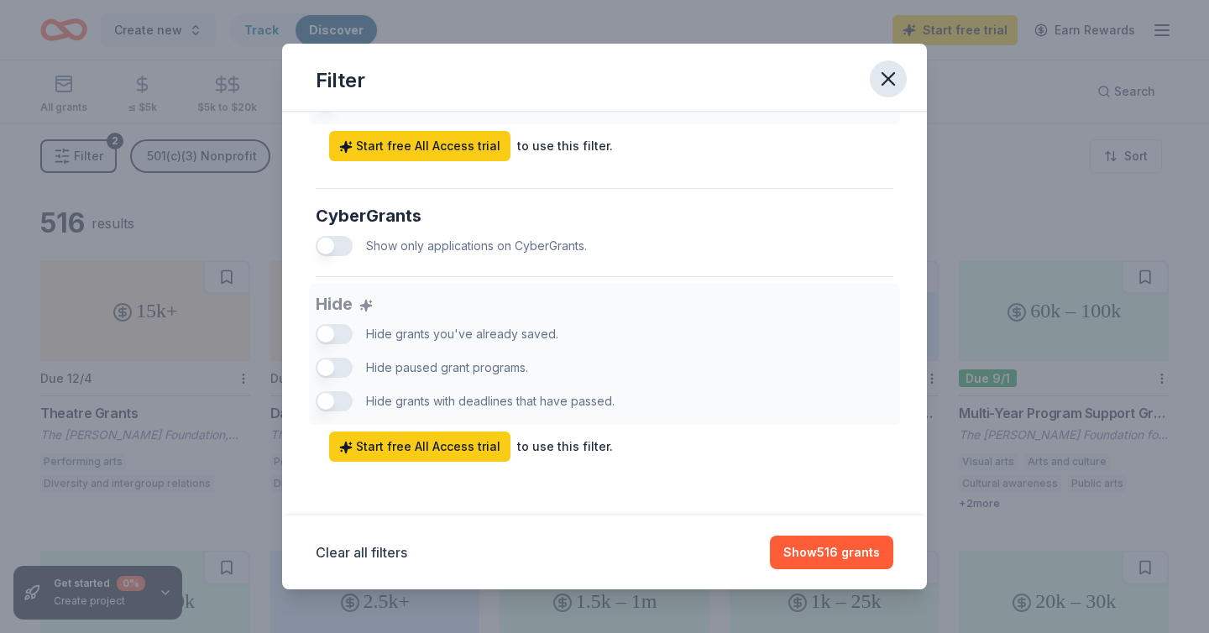
click at [887, 77] on icon "button" at bounding box center [888, 79] width 12 height 12
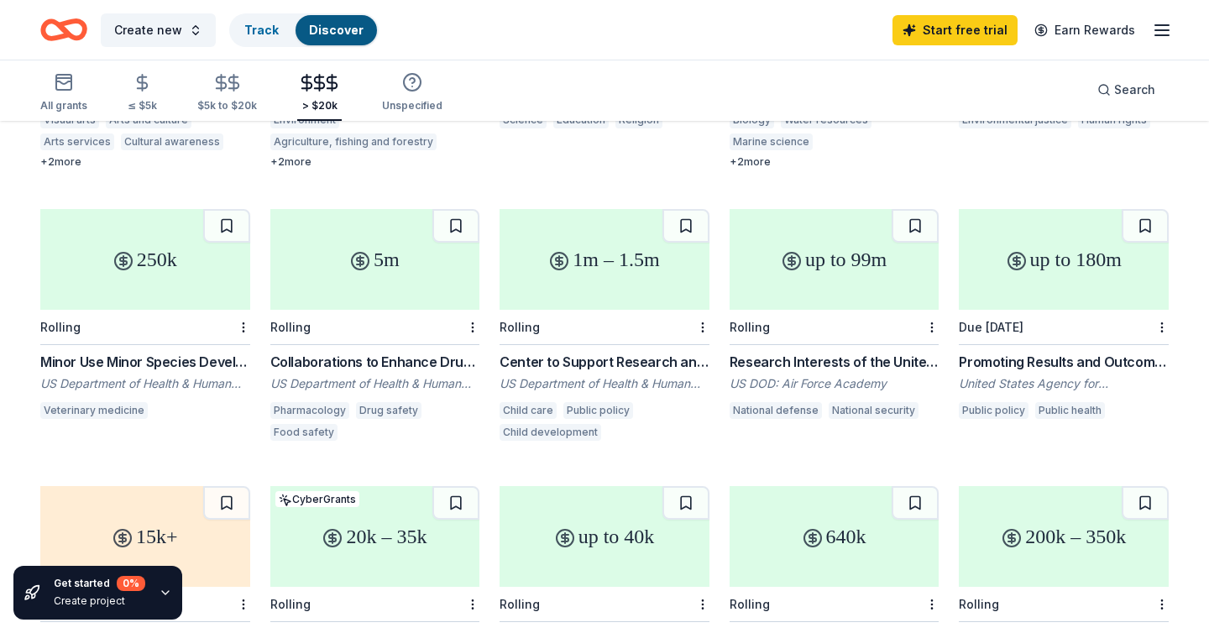
scroll to position [0, 0]
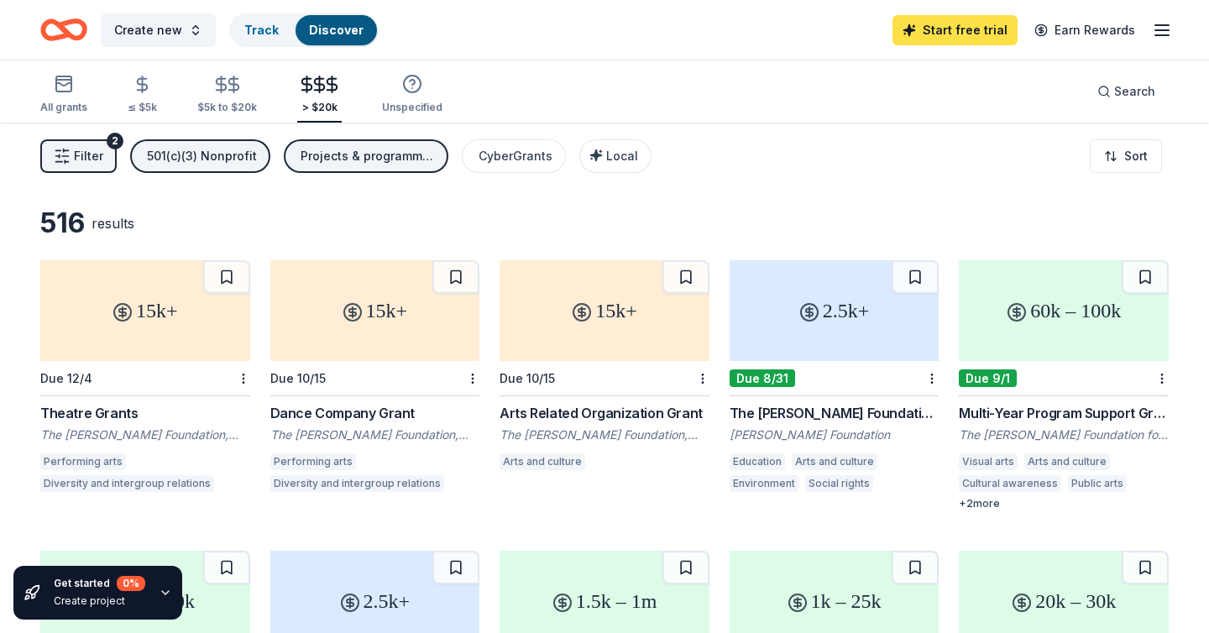
click at [942, 29] on link "Start free trial" at bounding box center [955, 30] width 125 height 30
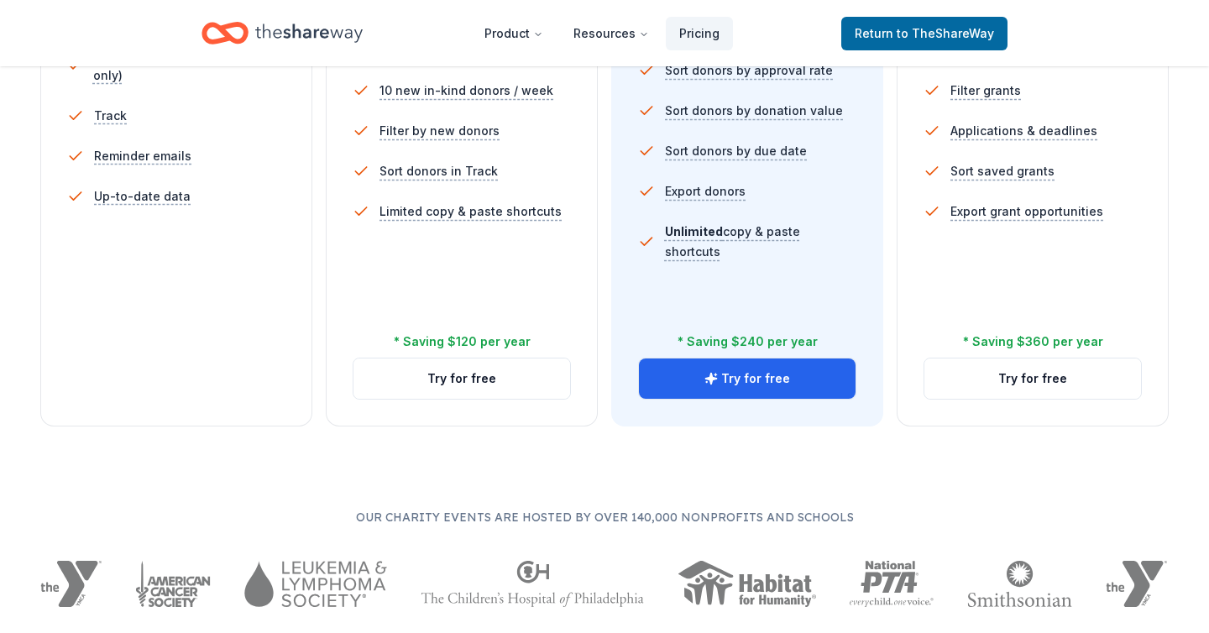
scroll to position [41, 0]
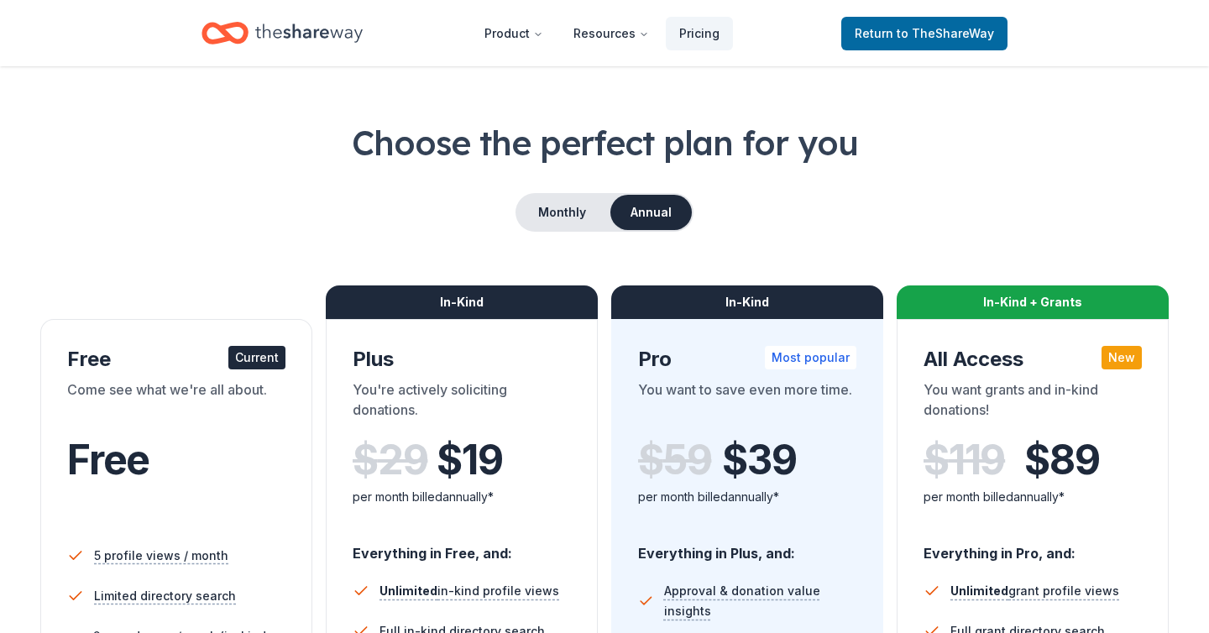
click at [205, 399] on div "Come see what we're all about." at bounding box center [176, 403] width 218 height 47
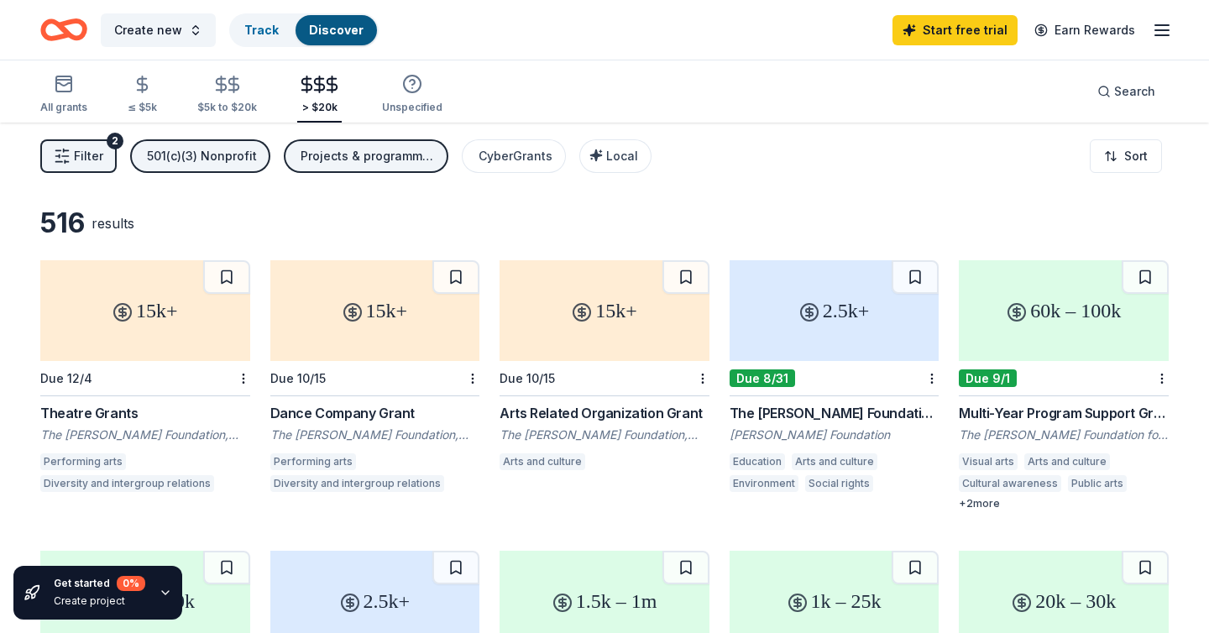
click at [1162, 30] on line "button" at bounding box center [1161, 30] width 13 height 0
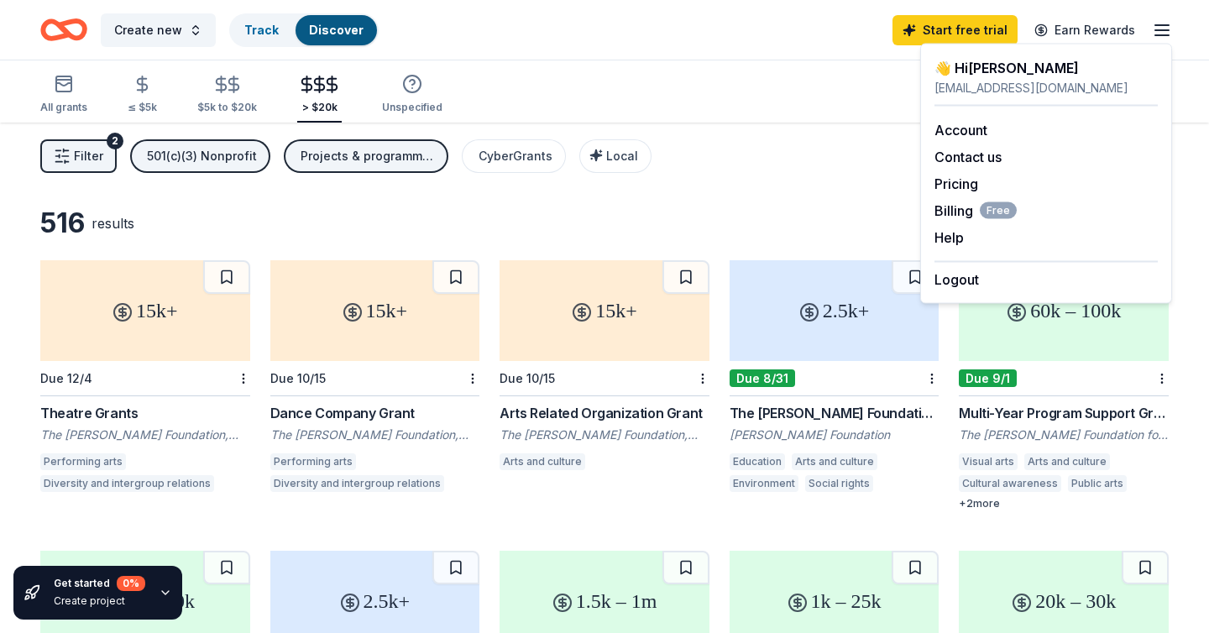
click at [803, 155] on div "Filter 2 501(c)(3) Nonprofit Projects & programming, Capital, Training and capa…" at bounding box center [604, 156] width 1209 height 67
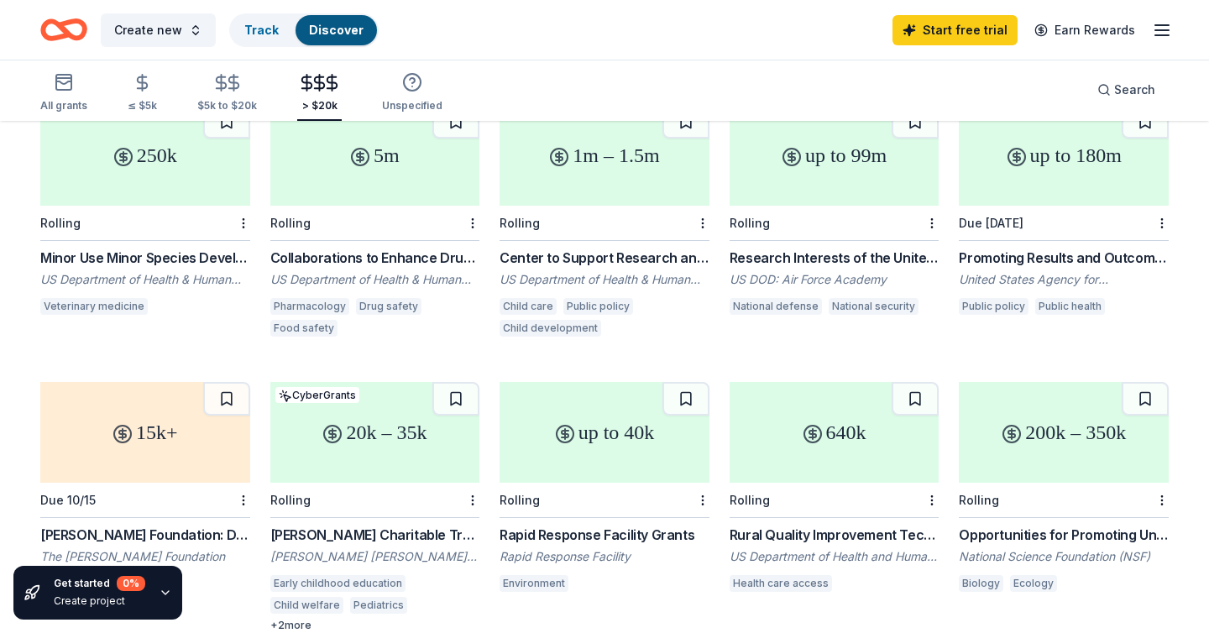
scroll to position [732, 0]
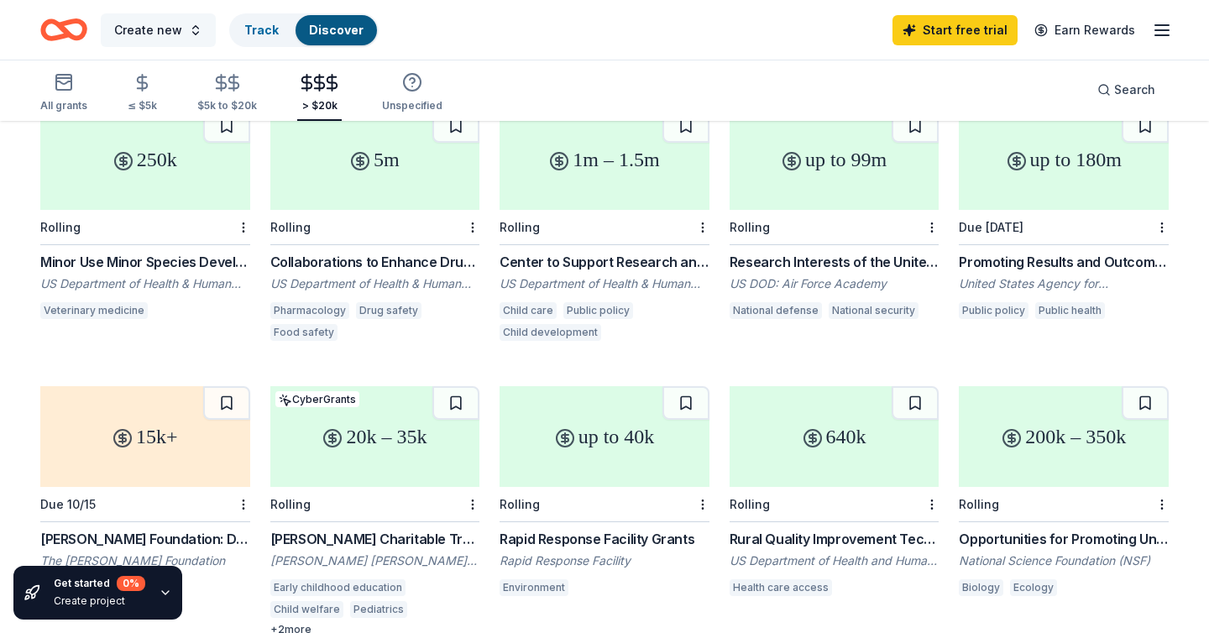
click at [161, 37] on span "Create new" at bounding box center [148, 30] width 68 height 20
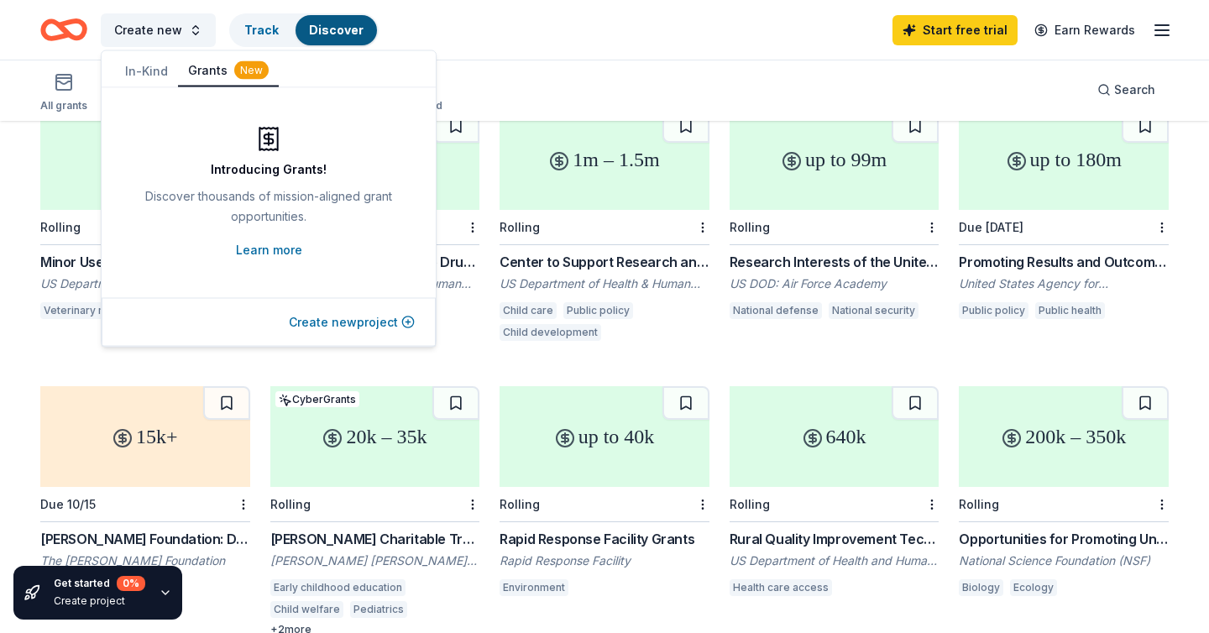
click at [353, 322] on button "Create new project" at bounding box center [352, 322] width 126 height 20
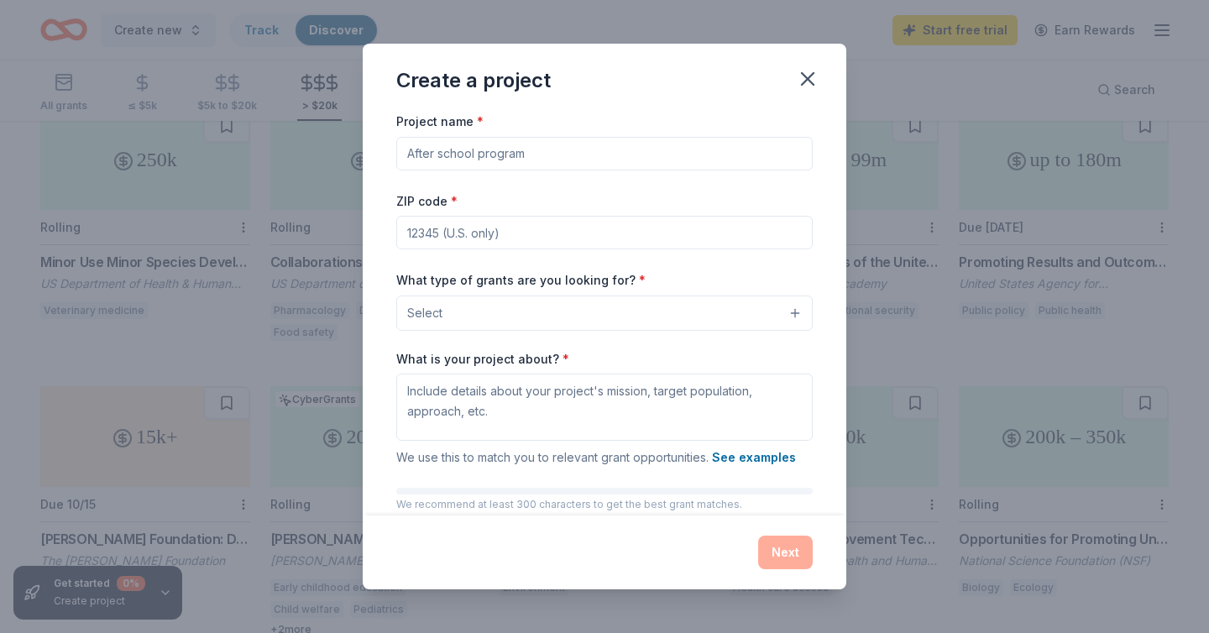
click at [500, 154] on input "Project name *" at bounding box center [604, 154] width 416 height 34
type input "[PERSON_NAME] Capital Campaign"
click at [434, 244] on input "ZIP code *" at bounding box center [604, 233] width 416 height 34
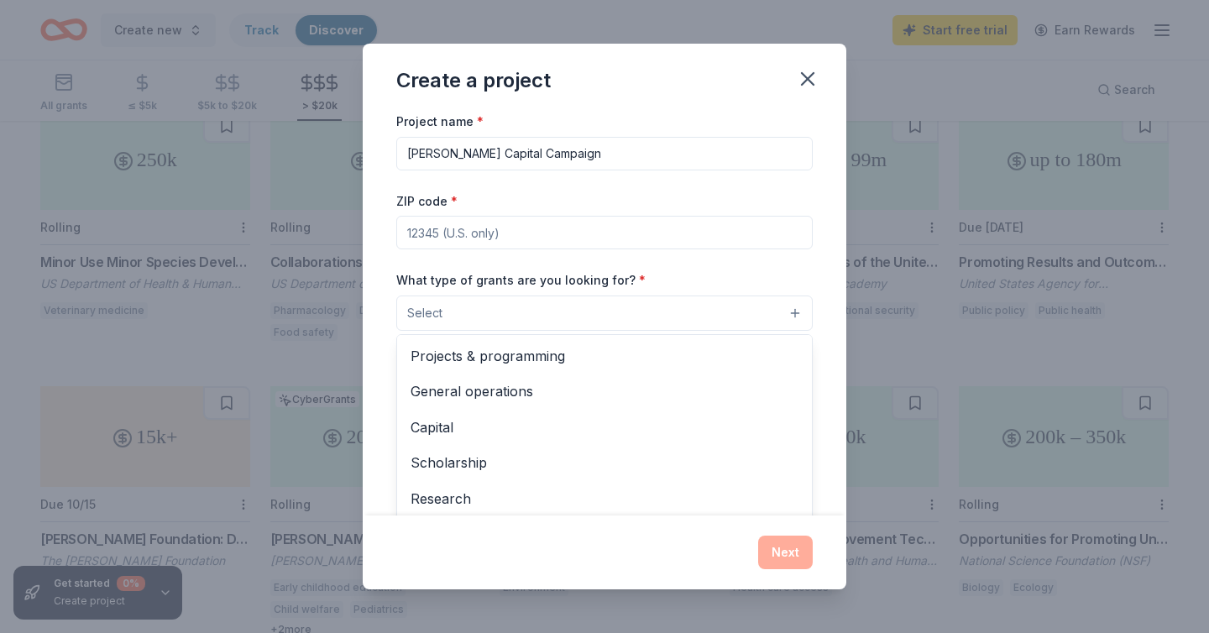
click at [483, 316] on button "Select" at bounding box center [604, 313] width 416 height 35
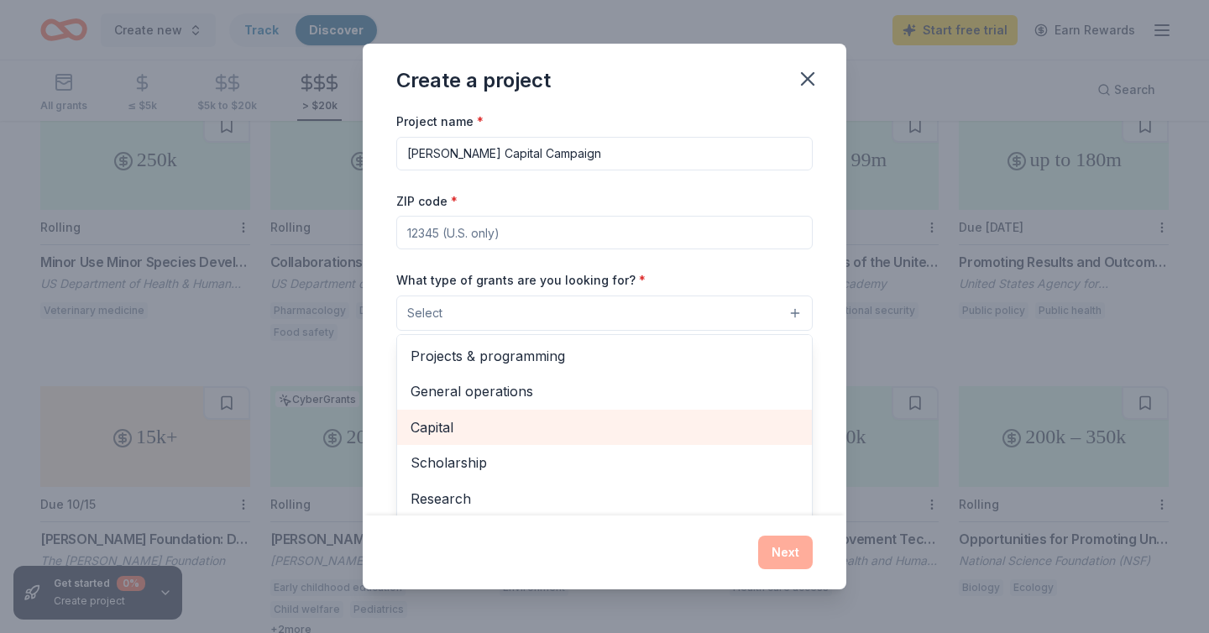
click at [462, 416] on span "Capital" at bounding box center [605, 427] width 388 height 22
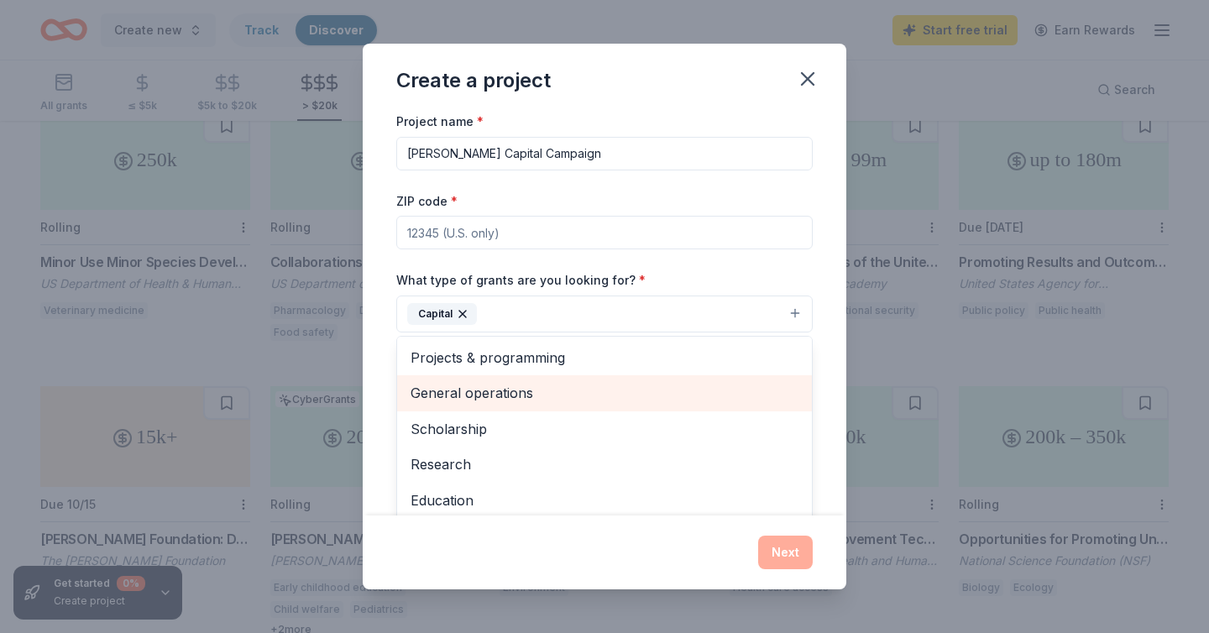
click at [464, 394] on span "General operations" at bounding box center [605, 393] width 388 height 22
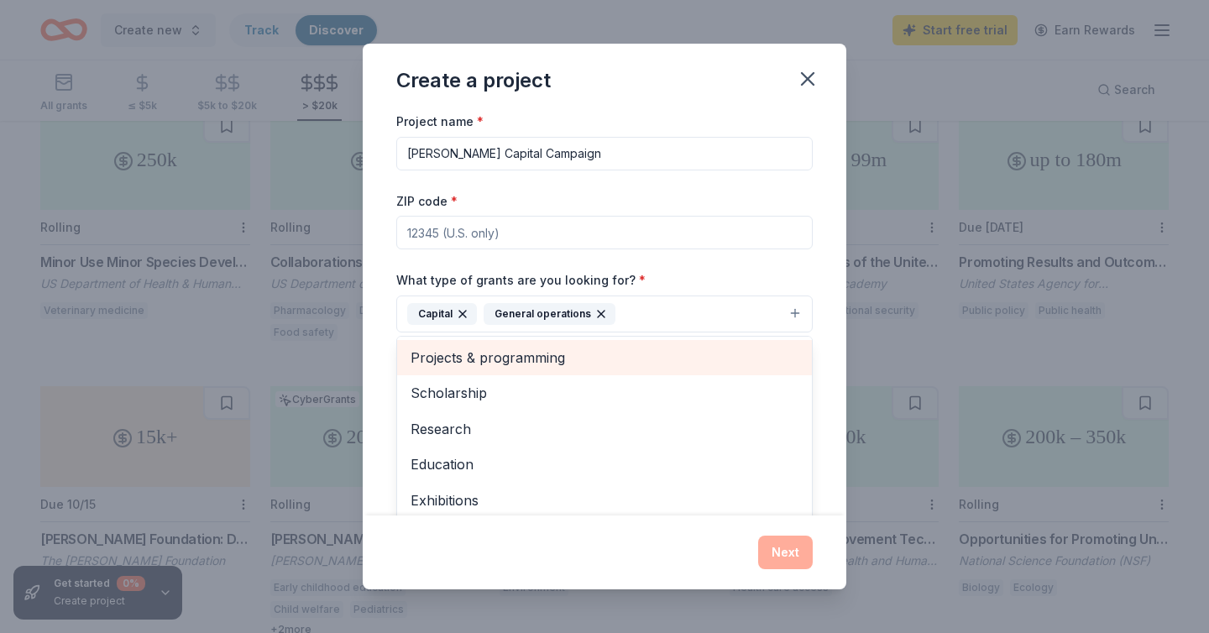
click at [582, 367] on span "Projects & programming" at bounding box center [605, 358] width 388 height 22
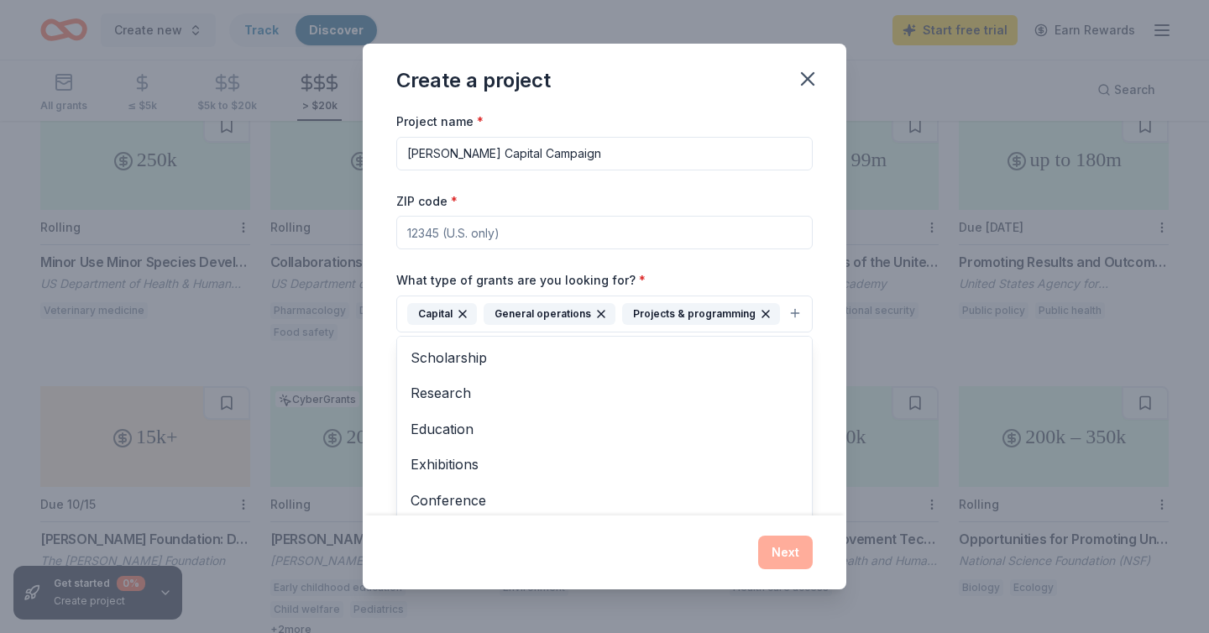
click at [659, 279] on div "What type of grants are you looking for? * Capital General operations Projects …" at bounding box center [604, 301] width 416 height 63
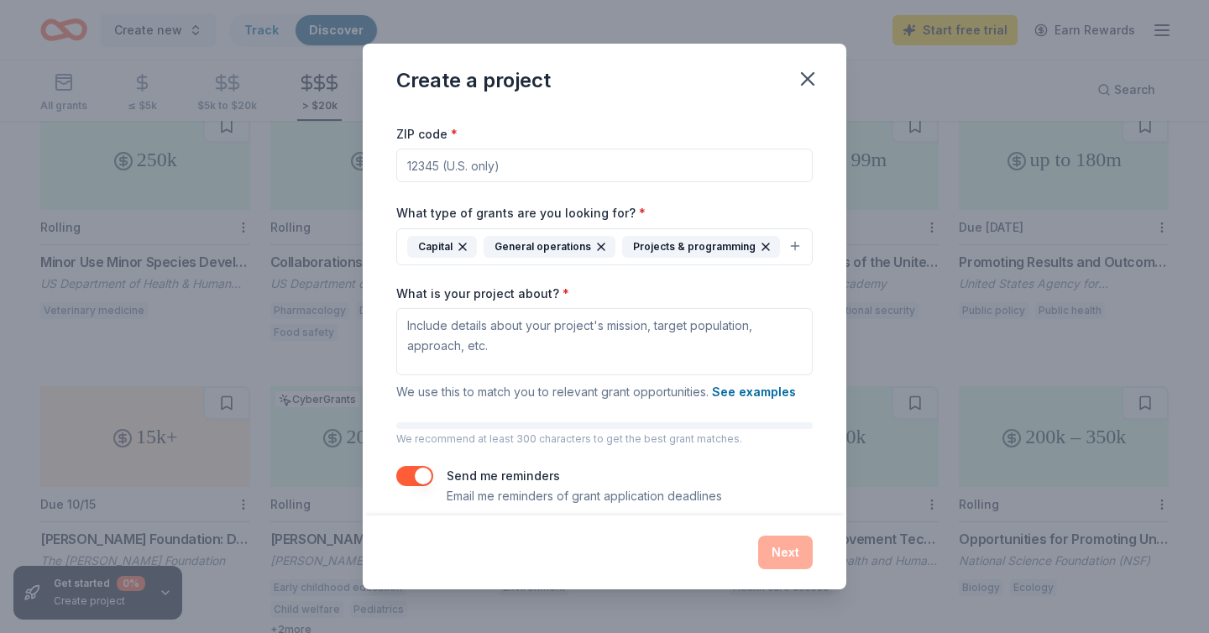
scroll to position [85, 0]
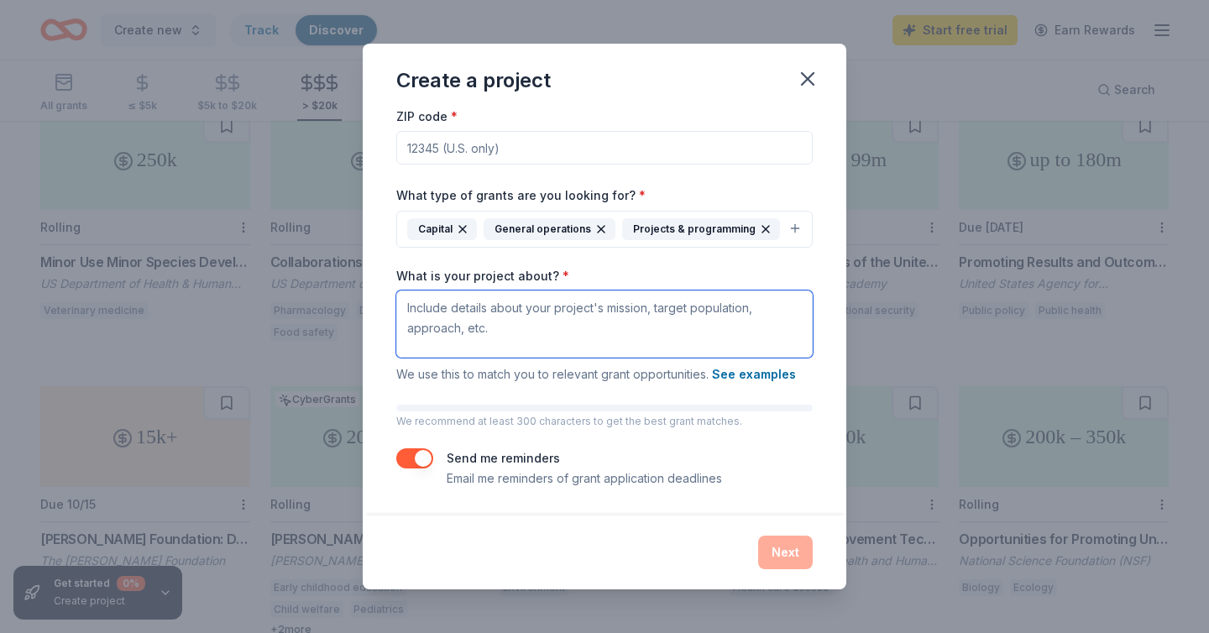
click at [599, 322] on textarea "What is your project about? *" at bounding box center [604, 324] width 416 height 67
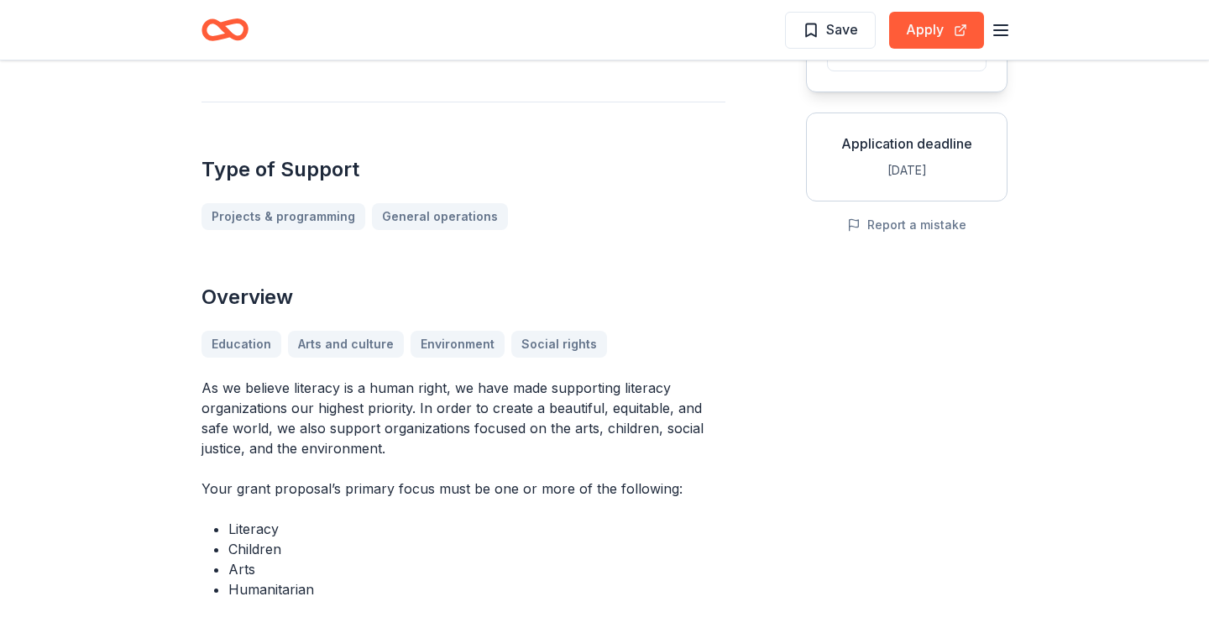
scroll to position [321, 0]
